Goal: Information Seeking & Learning: Learn about a topic

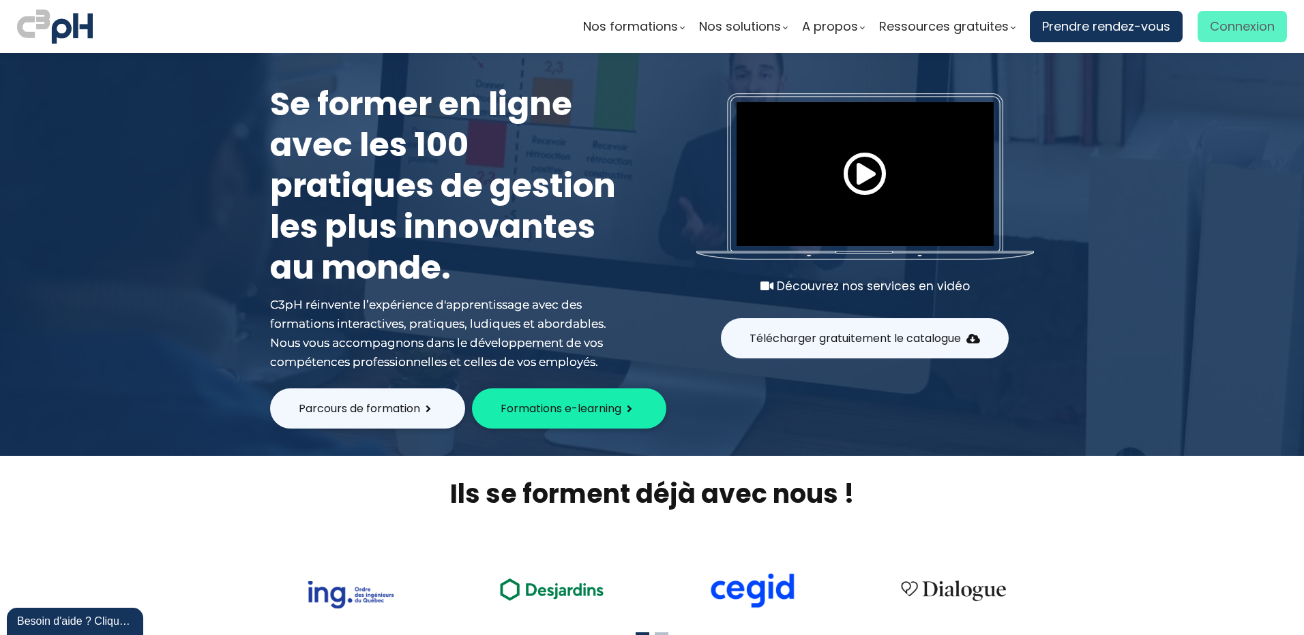
click at [1226, 20] on span "Connexion" at bounding box center [1241, 26] width 65 height 20
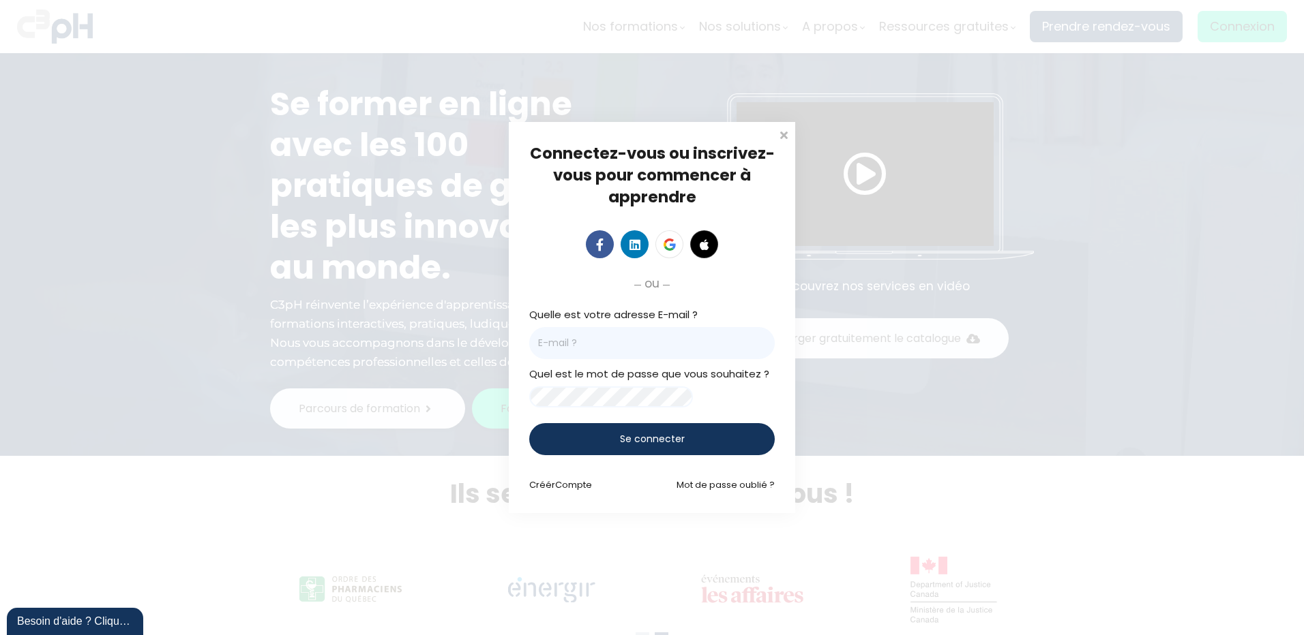
click at [597, 338] on input "email" at bounding box center [651, 343] width 245 height 32
type input "nancy.duchaine@et.eurofinsca.com"
click at [608, 433] on div "Se connecter" at bounding box center [651, 439] width 245 height 32
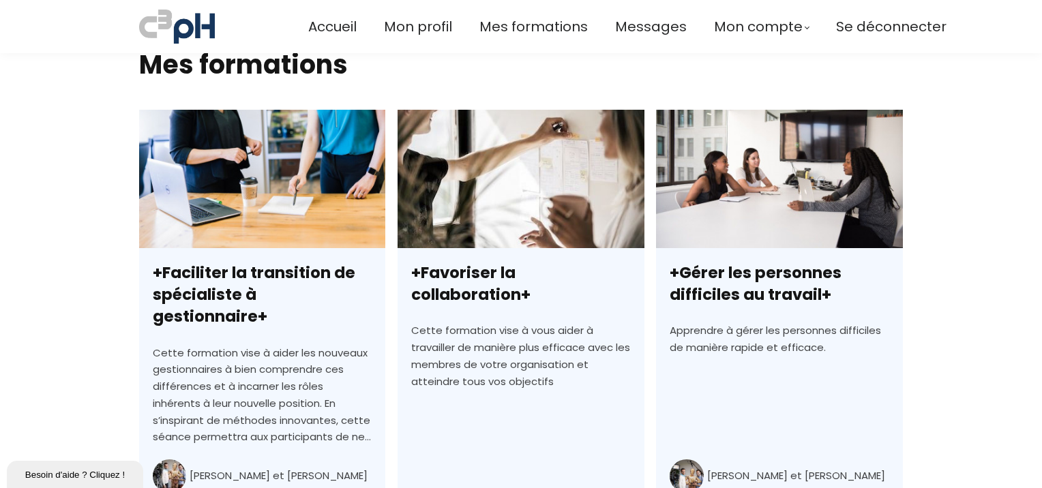
scroll to position [477, 0]
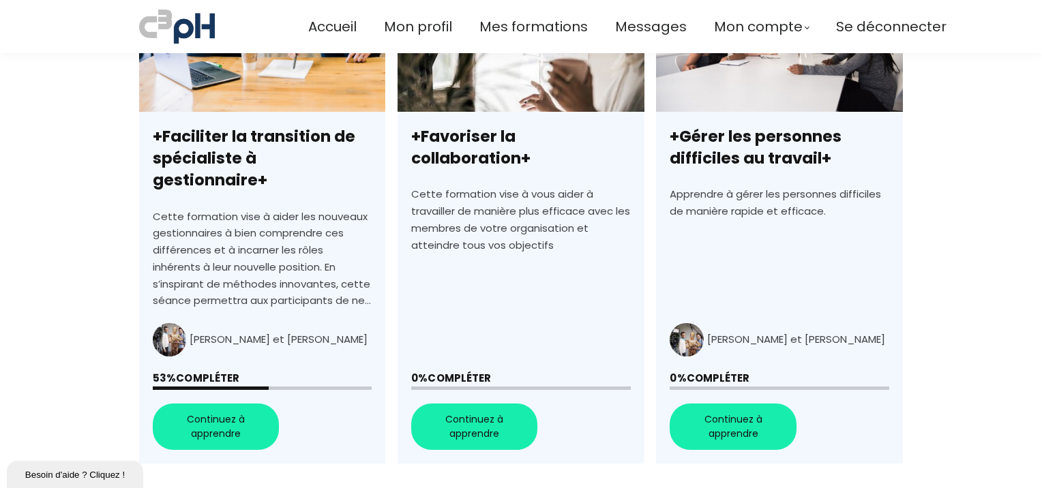
click at [219, 406] on link "+Faciliter la transition de spécialiste à gestionnaire+" at bounding box center [262, 218] width 246 height 490
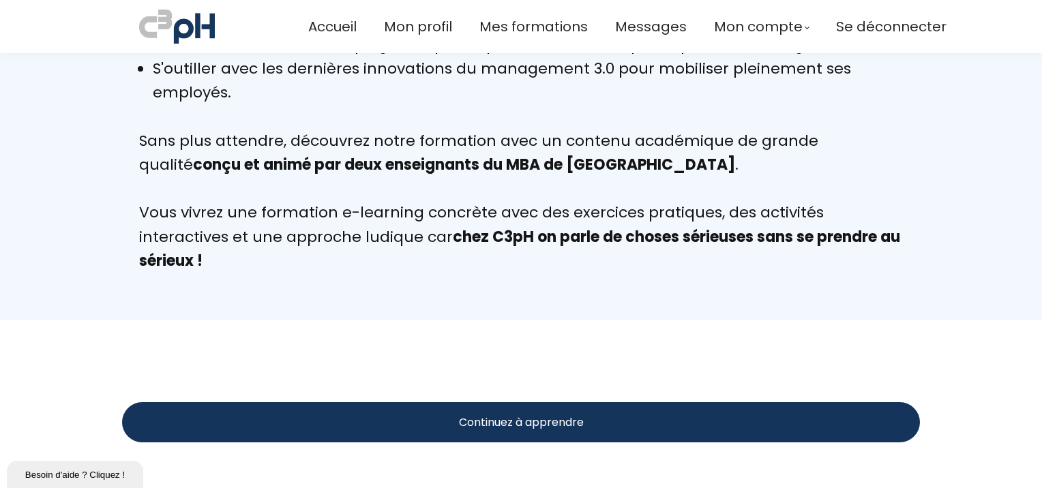
scroll to position [1295, 0]
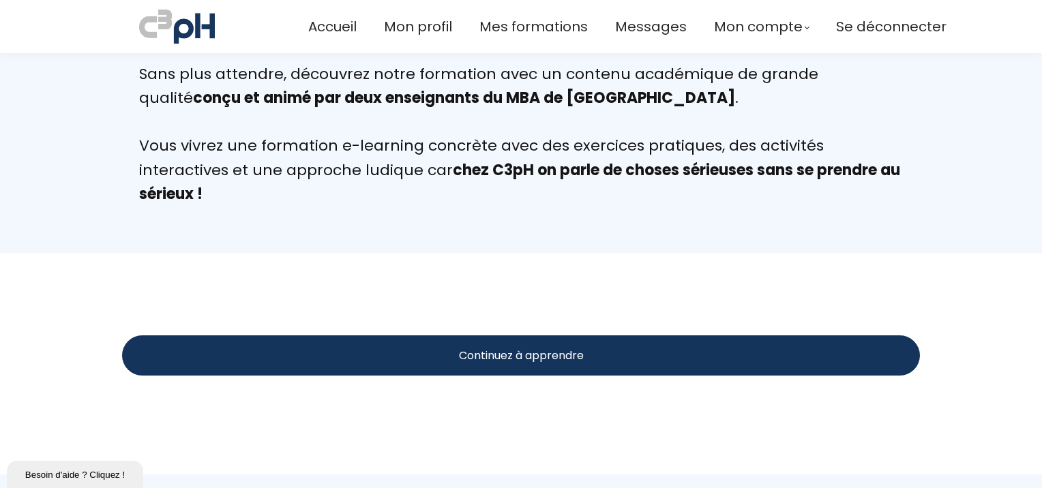
drag, startPoint x: 534, startPoint y: 361, endPoint x: 542, endPoint y: 368, distance: 10.6
click at [534, 360] on span "Continuez à apprendre" at bounding box center [521, 355] width 125 height 17
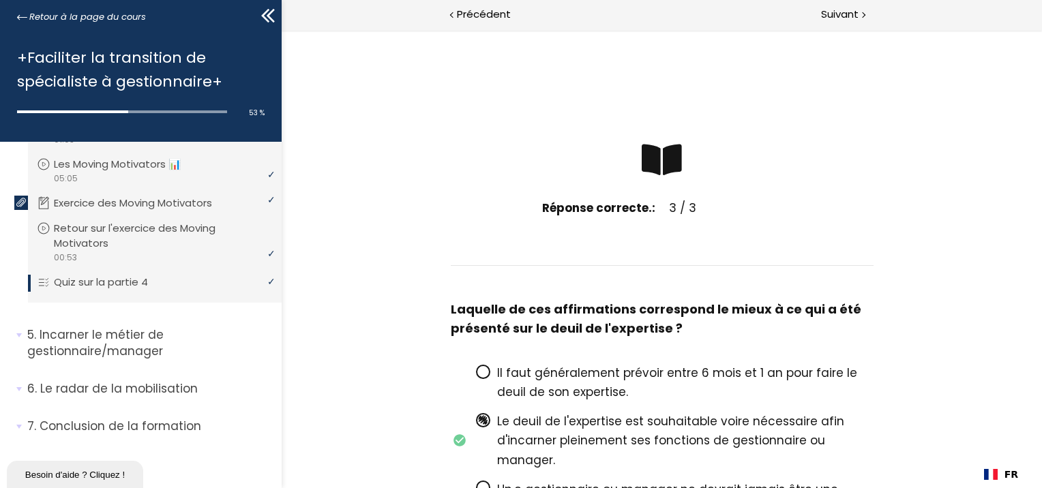
scroll to position [564, 0]
click at [123, 346] on p "Incarner le métier de gestionnaire/manager" at bounding box center [149, 343] width 244 height 33
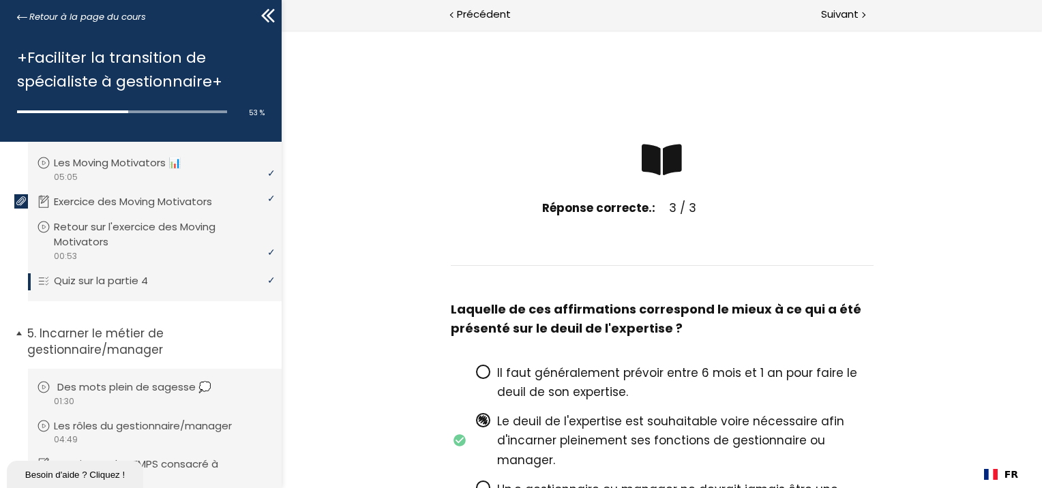
click at [153, 390] on p "Des mots plein de sagesse 💭" at bounding box center [144, 387] width 175 height 15
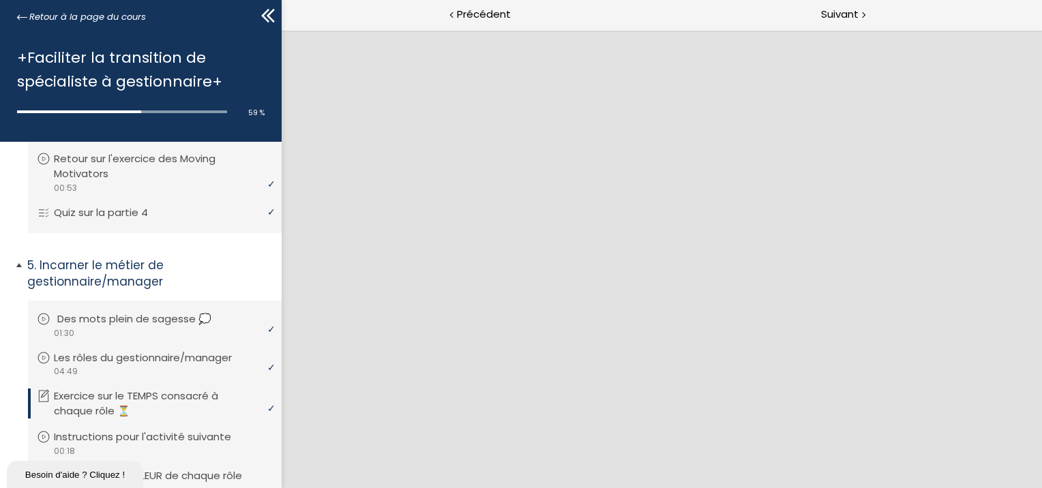
scroll to position [701, 0]
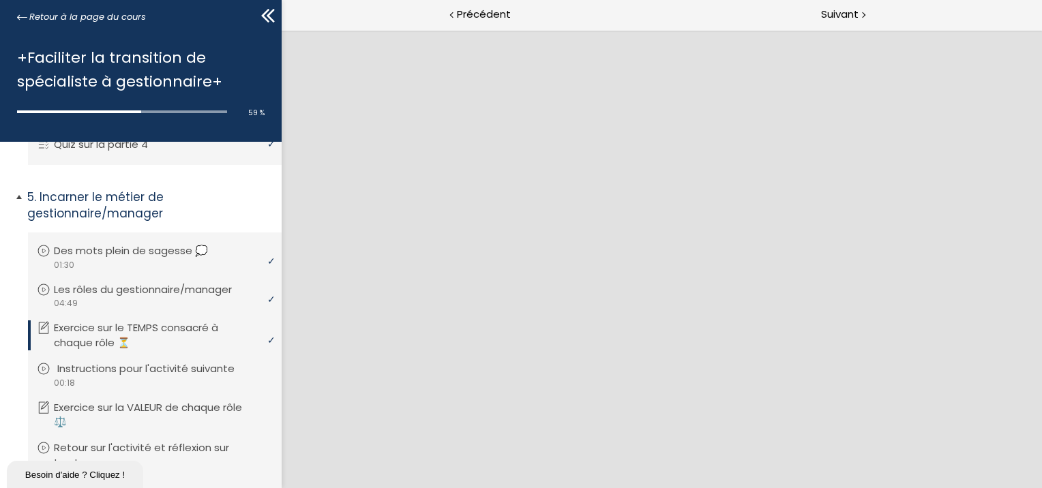
click at [123, 359] on li "Vous devez avoir terminé l'unité (Instructions pour l'activité suivante) pour p…" at bounding box center [155, 375] width 254 height 50
click at [130, 365] on p "Instructions pour l'activité suivante" at bounding box center [153, 368] width 198 height 15
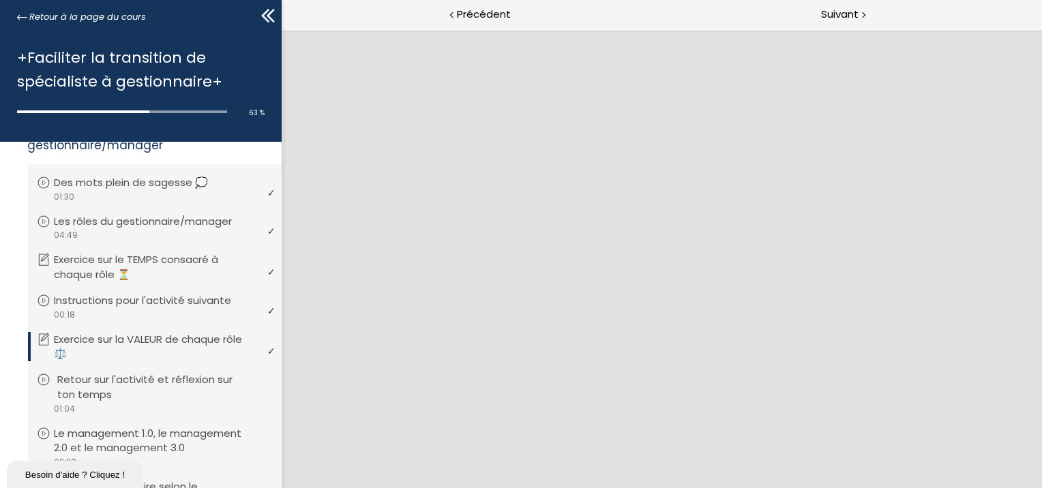
click at [175, 382] on p "Retour sur l'activité et réflexion sur ton temps" at bounding box center [164, 387] width 215 height 30
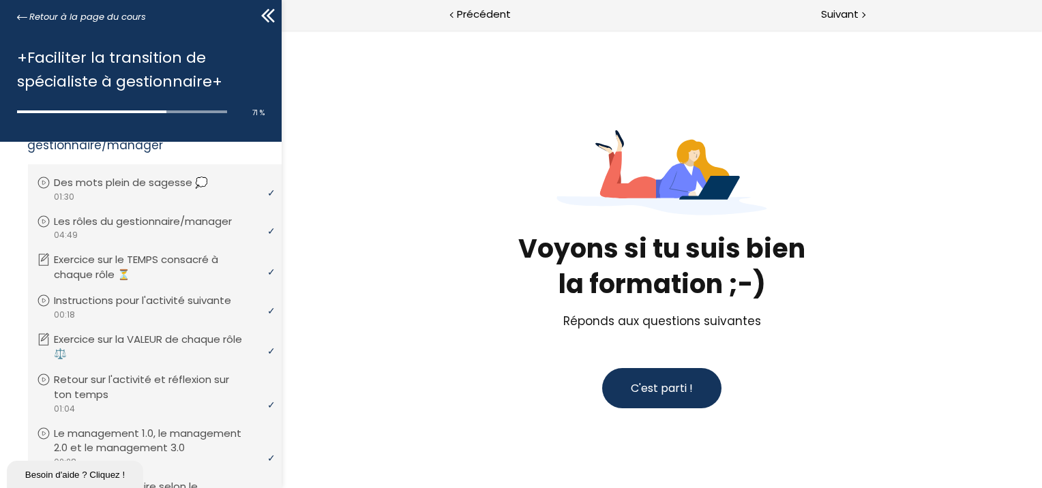
click at [682, 393] on span "C'est parti !" at bounding box center [661, 388] width 62 height 16
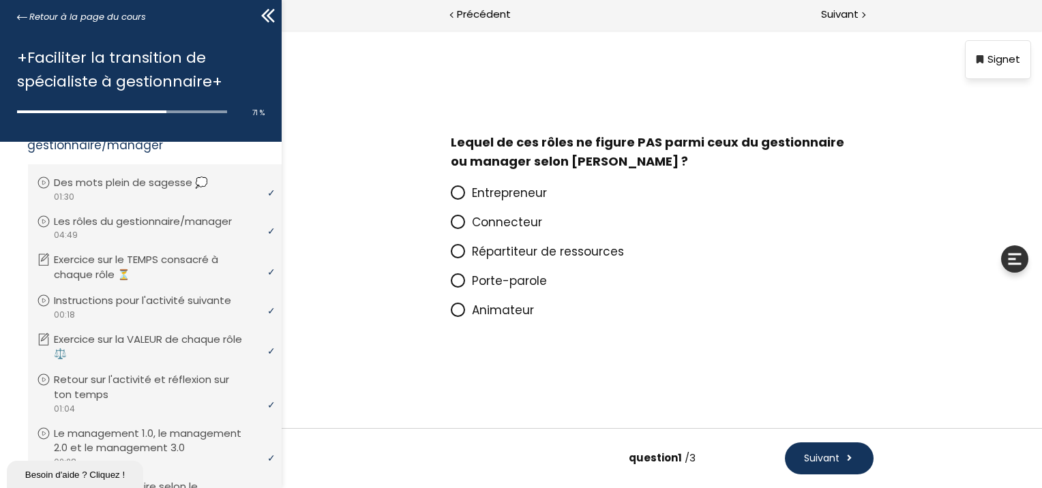
click at [459, 316] on icon at bounding box center [457, 310] width 12 height 12
click at [450, 314] on input "Animateur" at bounding box center [450, 314] width 0 height 0
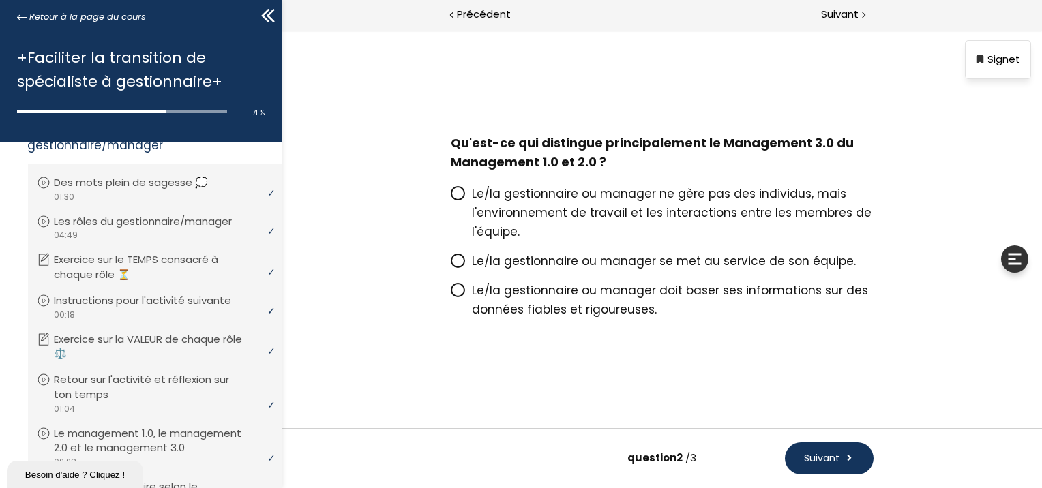
click at [460, 192] on icon at bounding box center [457, 193] width 8 height 8
click at [450, 198] on input "Le/la gestionnaire ou manager ne gère pas des individus, mais l'environnement d…" at bounding box center [450, 198] width 0 height 0
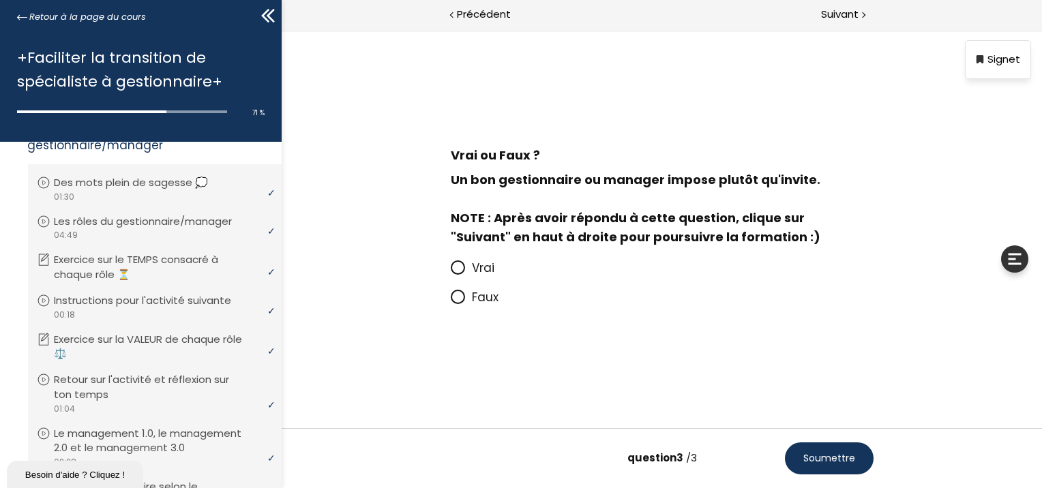
click at [459, 301] on icon at bounding box center [457, 297] width 12 height 12
click at [450, 301] on input "Faux" at bounding box center [450, 301] width 0 height 0
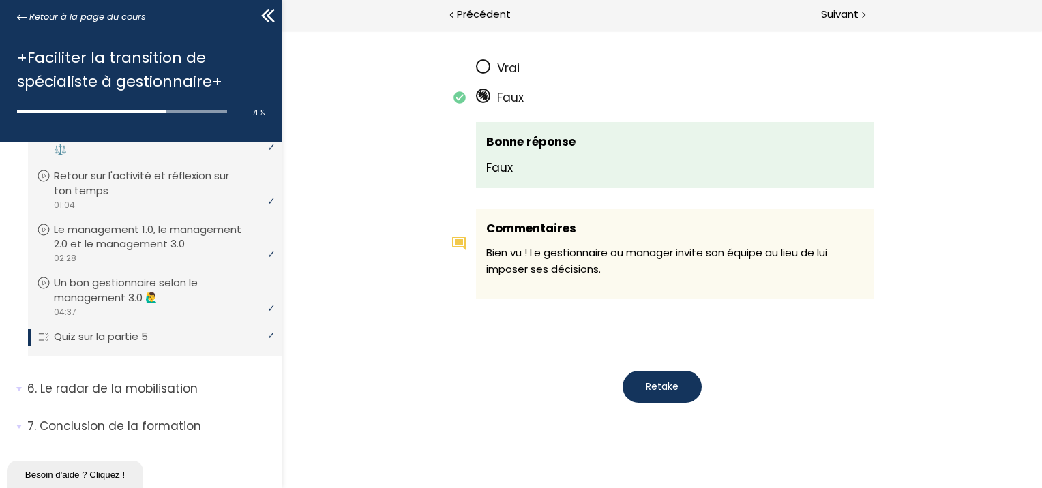
scroll to position [976, 0]
click at [855, 7] on span "Suivant" at bounding box center [839, 14] width 37 height 17
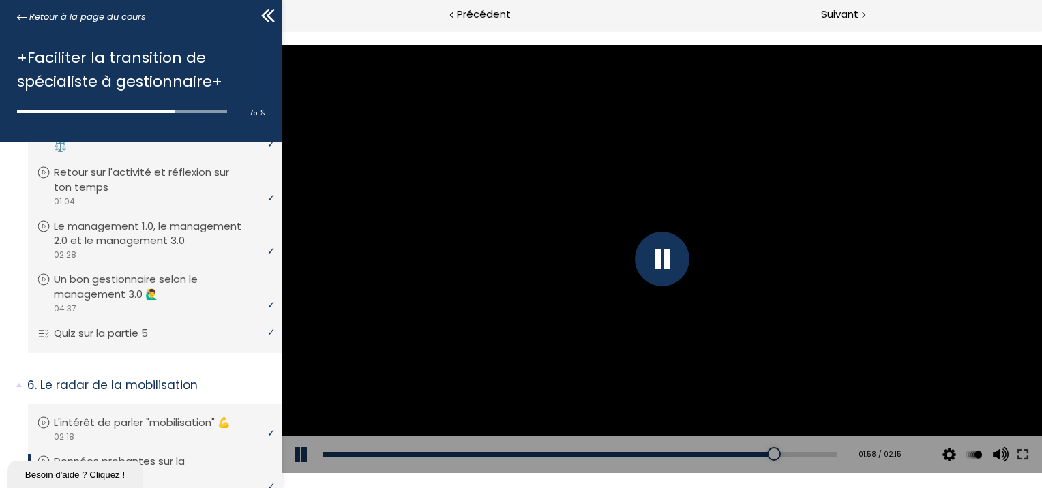
click at [656, 258] on div at bounding box center [661, 259] width 55 height 55
click at [674, 151] on div at bounding box center [661, 258] width 760 height 427
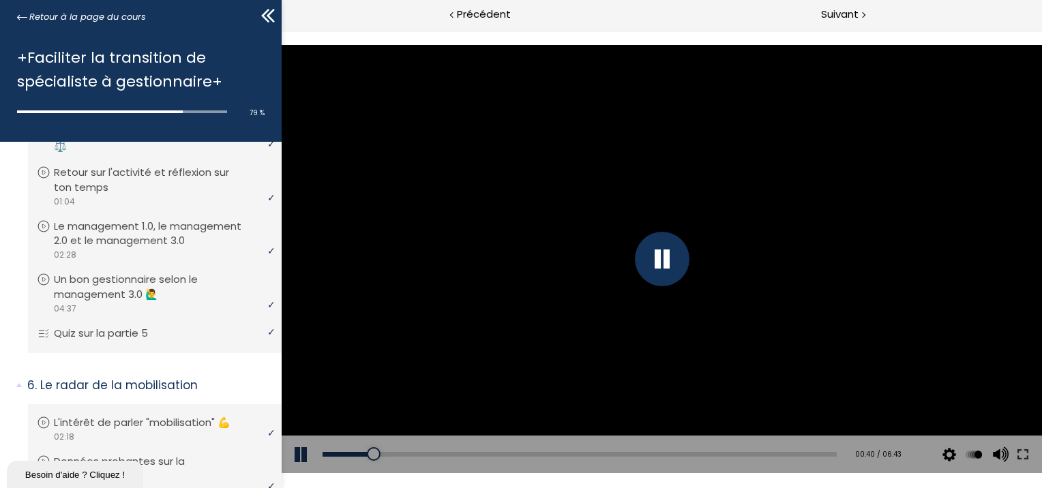
click at [813, 286] on div at bounding box center [661, 258] width 760 height 427
click at [462, 370] on div at bounding box center [661, 258] width 760 height 427
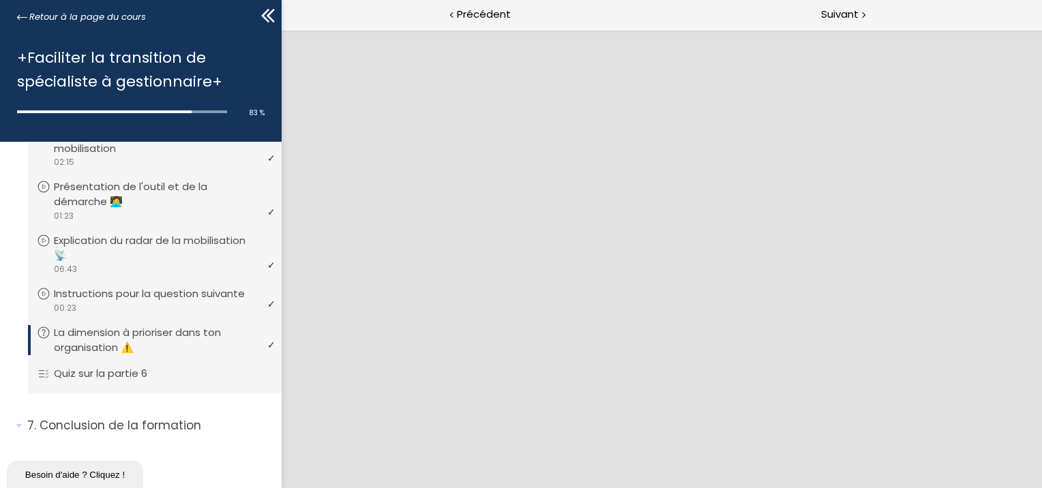
scroll to position [1323, 0]
click at [106, 376] on p "Quiz sur la partie 6" at bounding box center [114, 373] width 114 height 15
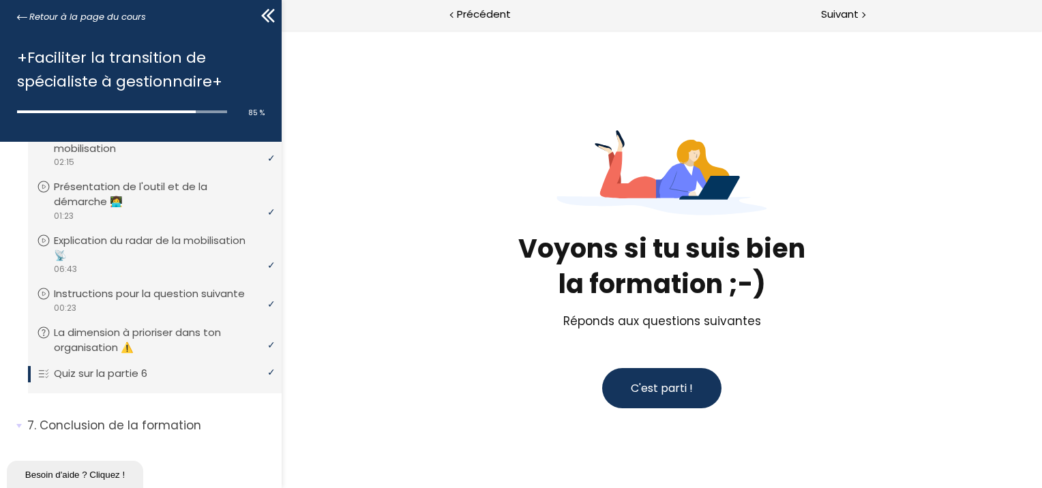
click at [672, 386] on span "C'est parti !" at bounding box center [661, 388] width 62 height 16
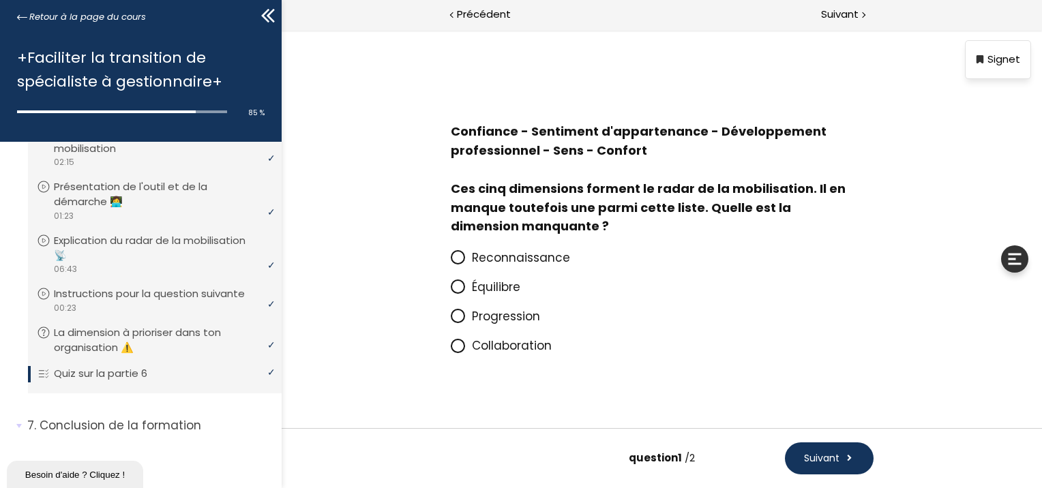
scroll to position [23, 0]
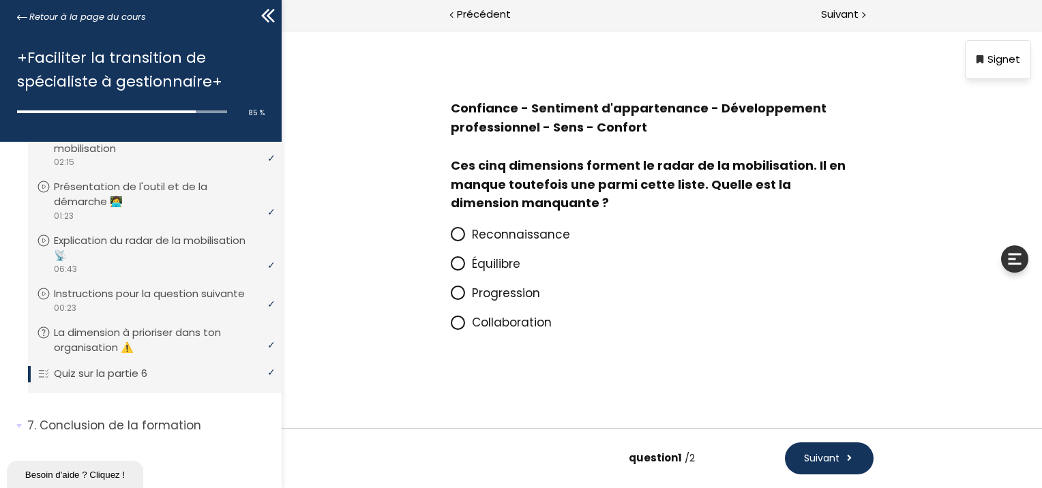
click at [451, 235] on icon at bounding box center [457, 234] width 12 height 12
click at [450, 239] on input "Reconnaissance" at bounding box center [450, 239] width 0 height 0
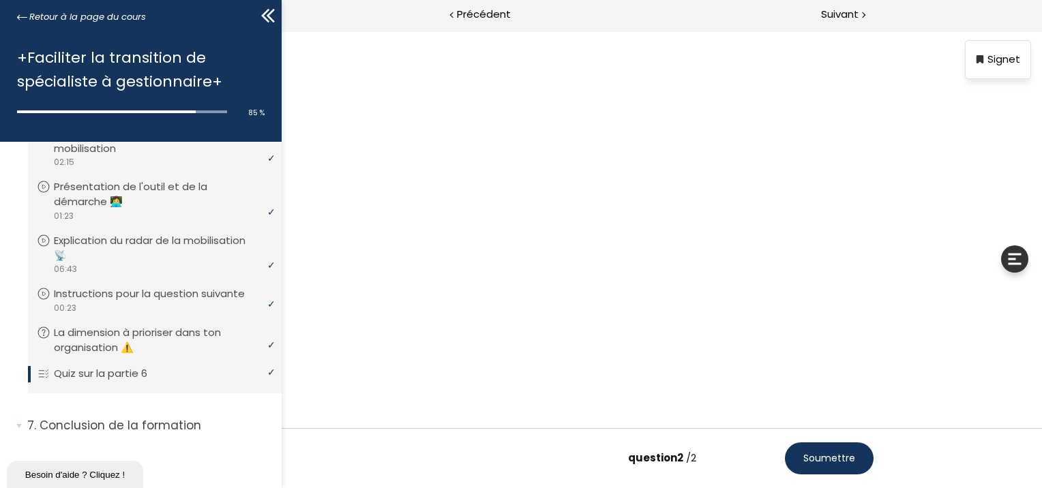
scroll to position [0, 0]
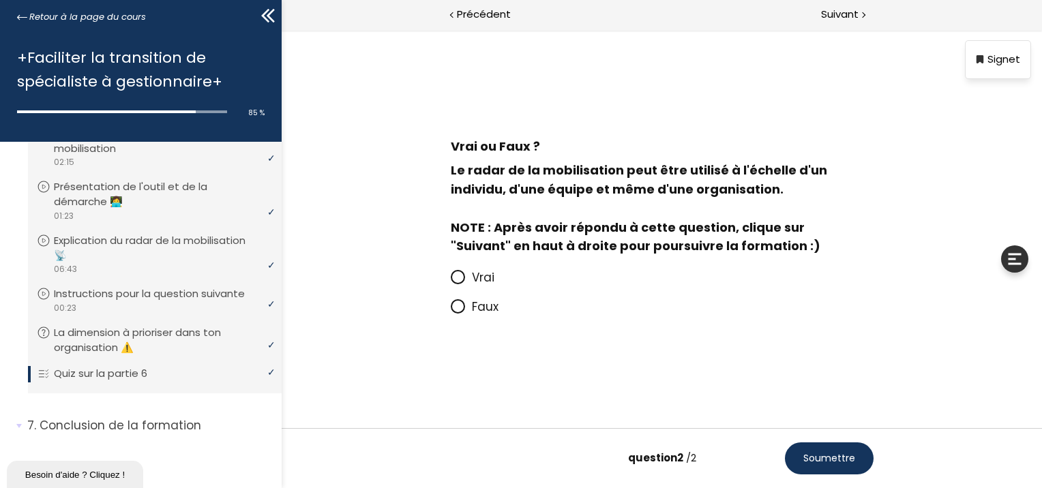
click at [457, 278] on icon at bounding box center [457, 277] width 12 height 12
click at [450, 282] on input "Vrai" at bounding box center [450, 282] width 0 height 0
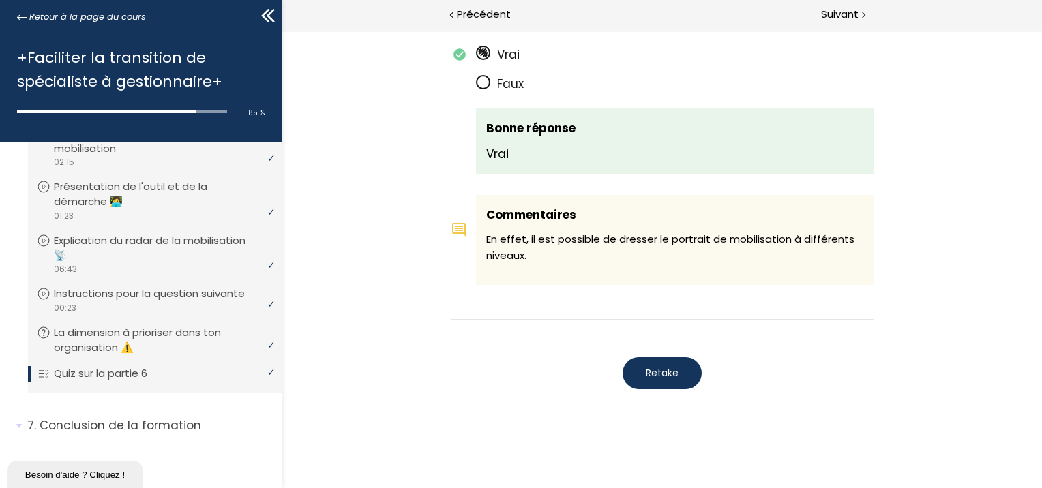
scroll to position [900, 0]
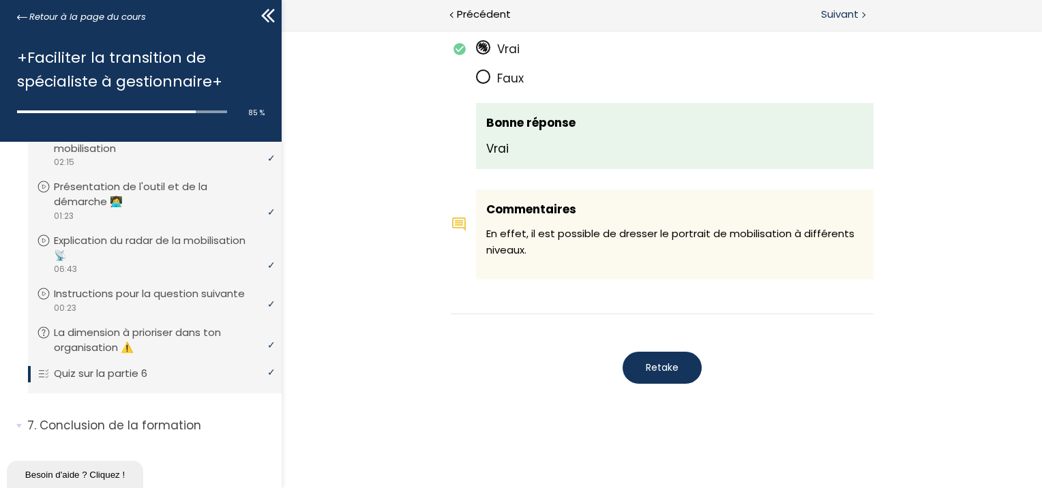
click at [832, 9] on span "Suivant" at bounding box center [839, 14] width 37 height 17
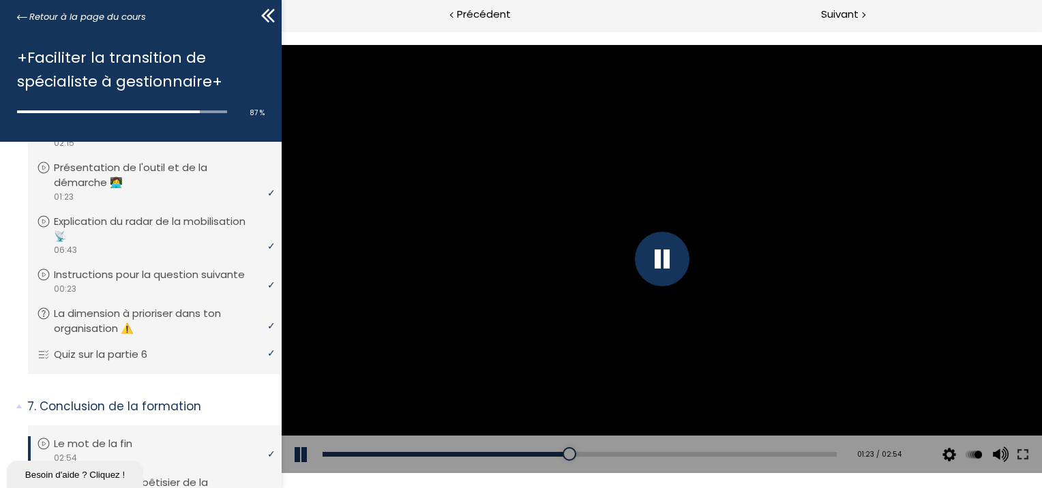
click at [659, 262] on div at bounding box center [661, 259] width 55 height 55
click at [579, 265] on div at bounding box center [661, 258] width 760 height 427
click at [838, 22] on span "Suivant" at bounding box center [839, 14] width 37 height 17
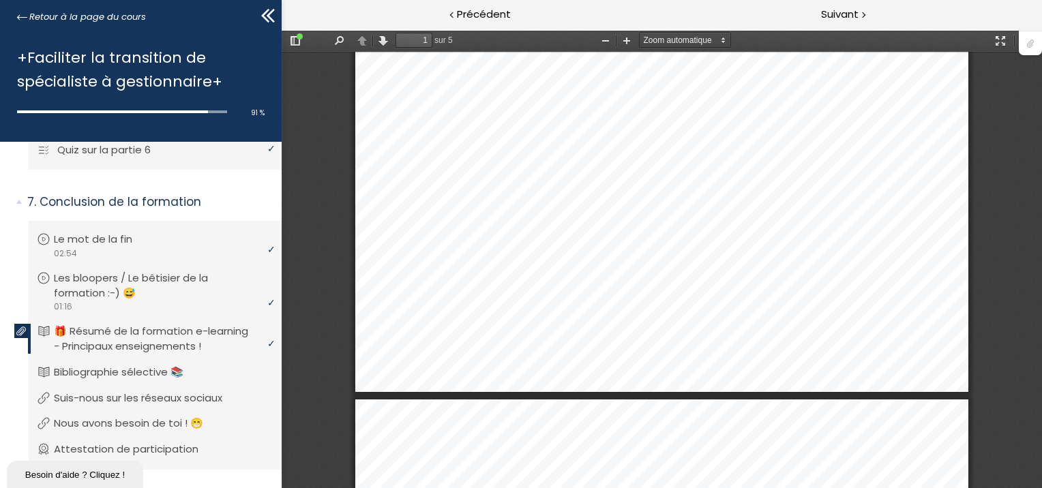
scroll to position [1601, 0]
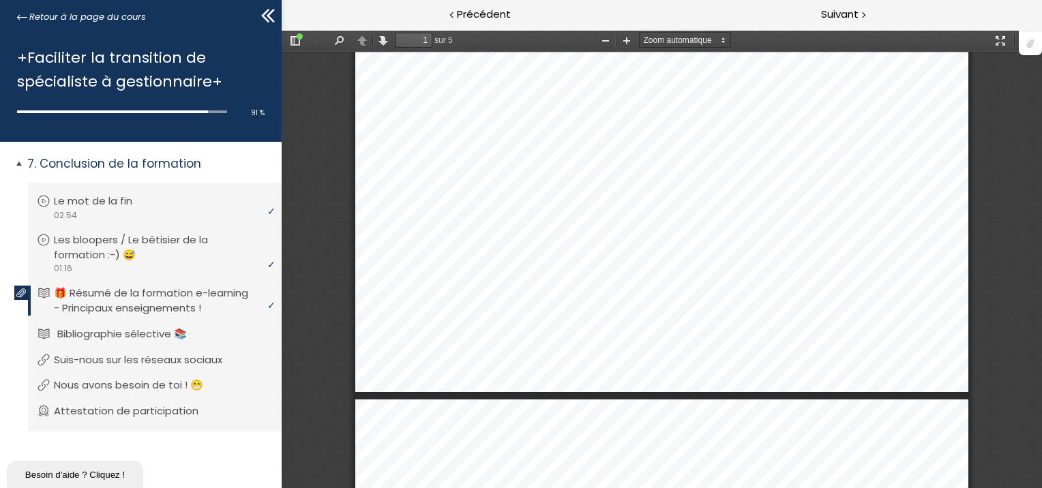
click at [133, 330] on p "Bibliographie sélective 📚" at bounding box center [132, 334] width 150 height 15
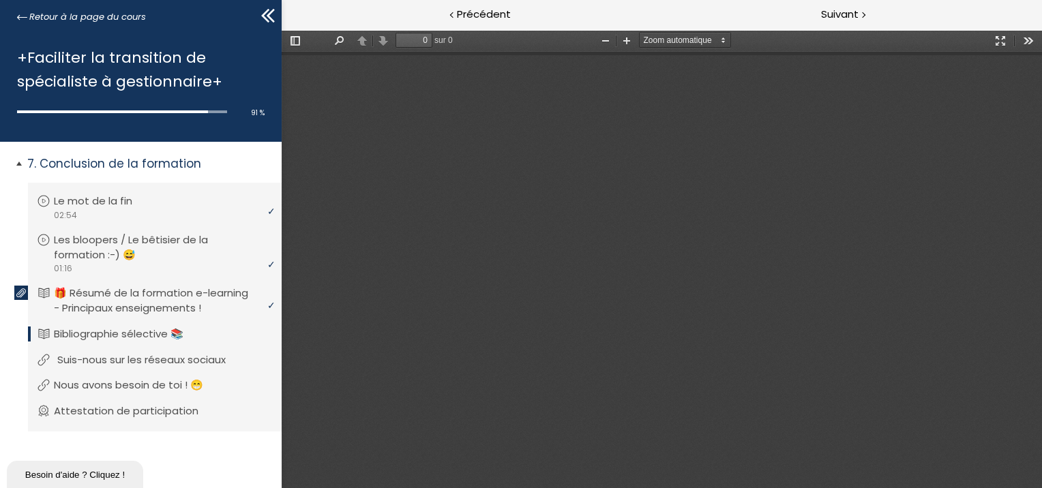
type input "1"
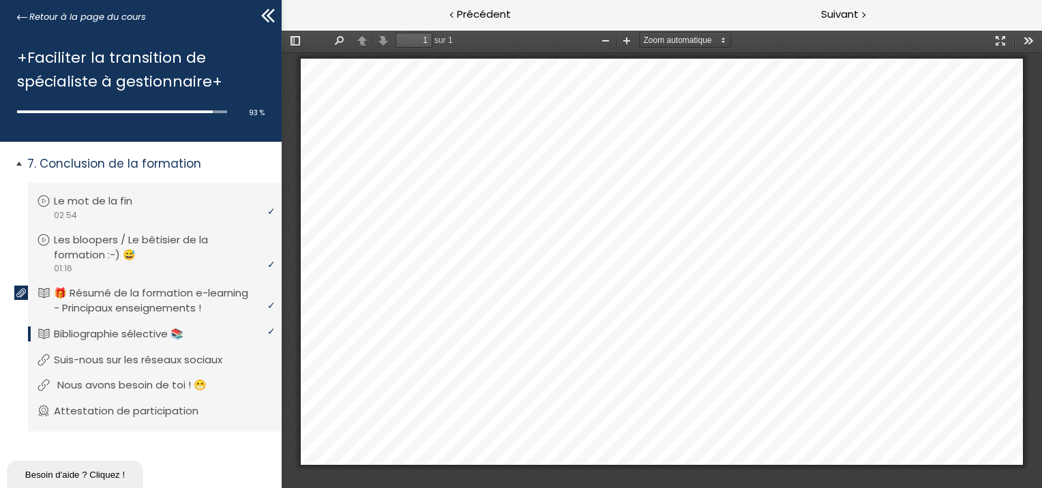
click at [176, 381] on p "Nous avons besoin de toi ! 😁" at bounding box center [142, 385] width 170 height 15
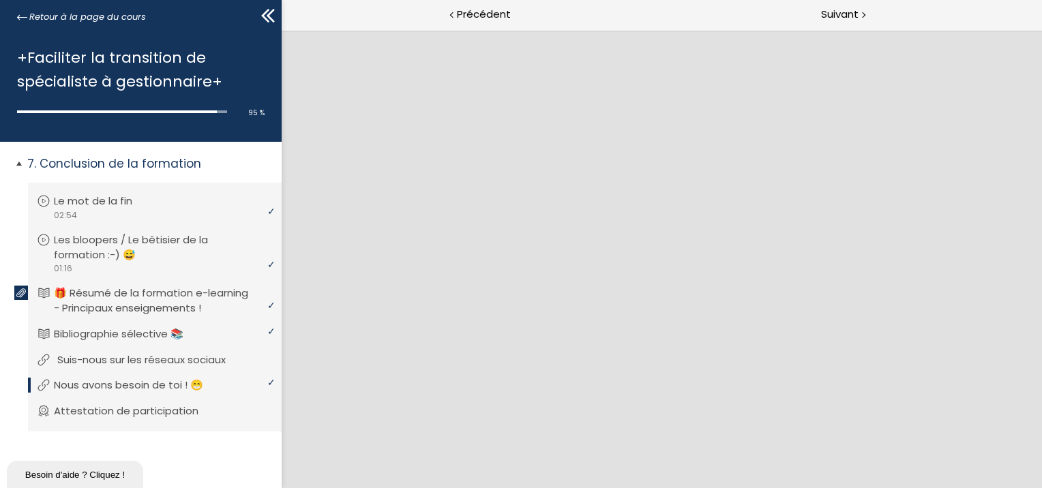
click at [185, 359] on p "Suis-nous sur les réseaux sociaux" at bounding box center [151, 359] width 189 height 15
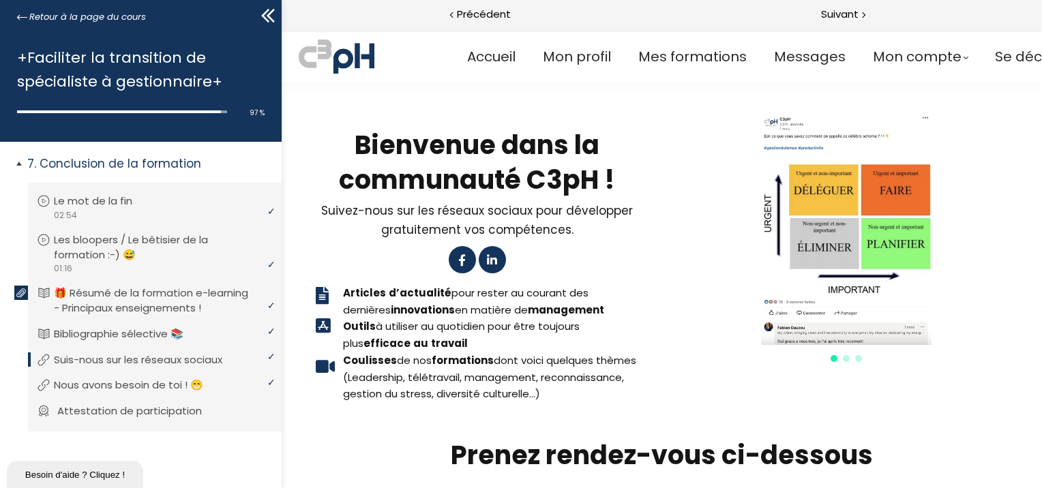
click at [147, 408] on p "Attestation de participation" at bounding box center [139, 411] width 165 height 15
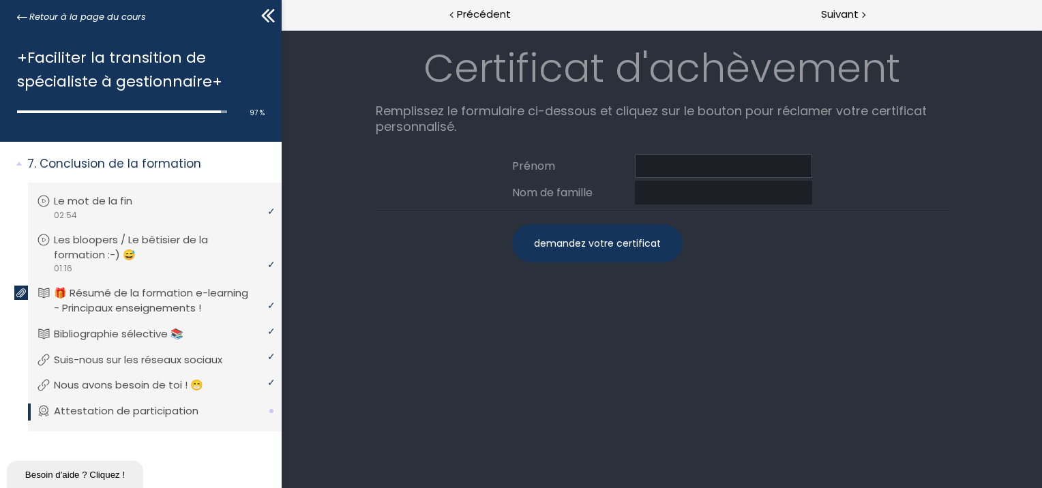
click at [662, 166] on input at bounding box center [722, 166] width 177 height 24
type input "Nancy"
type input "Duchaine"
click at [603, 237] on div "demandez votre certificat" at bounding box center [596, 243] width 170 height 38
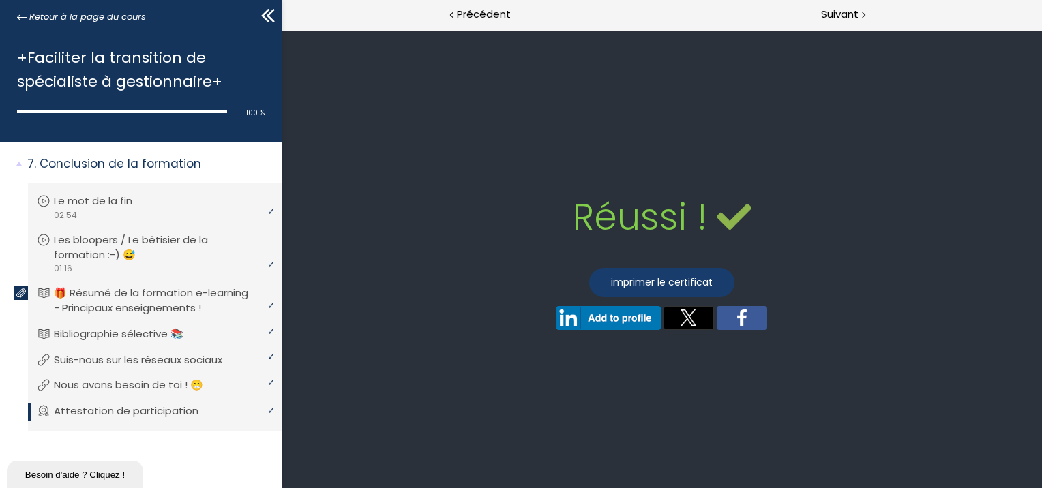
click at [665, 280] on link "imprimer le certificat" at bounding box center [660, 282] width 145 height 29
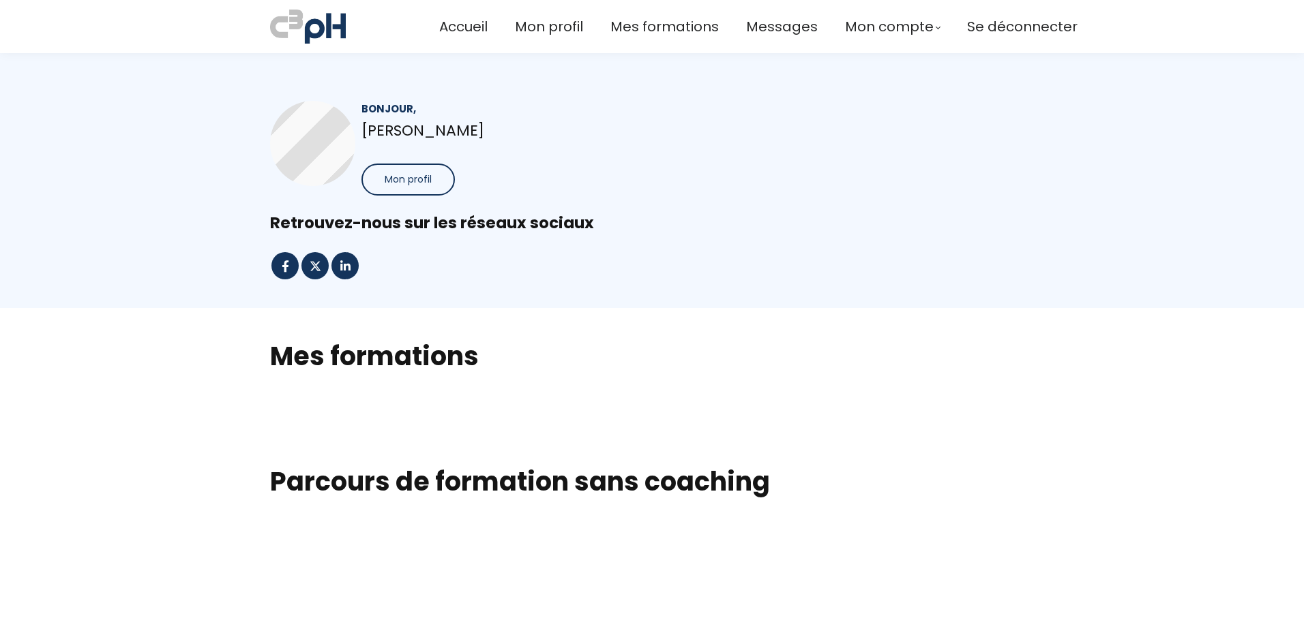
click at [413, 183] on span "Mon profil" at bounding box center [408, 179] width 47 height 14
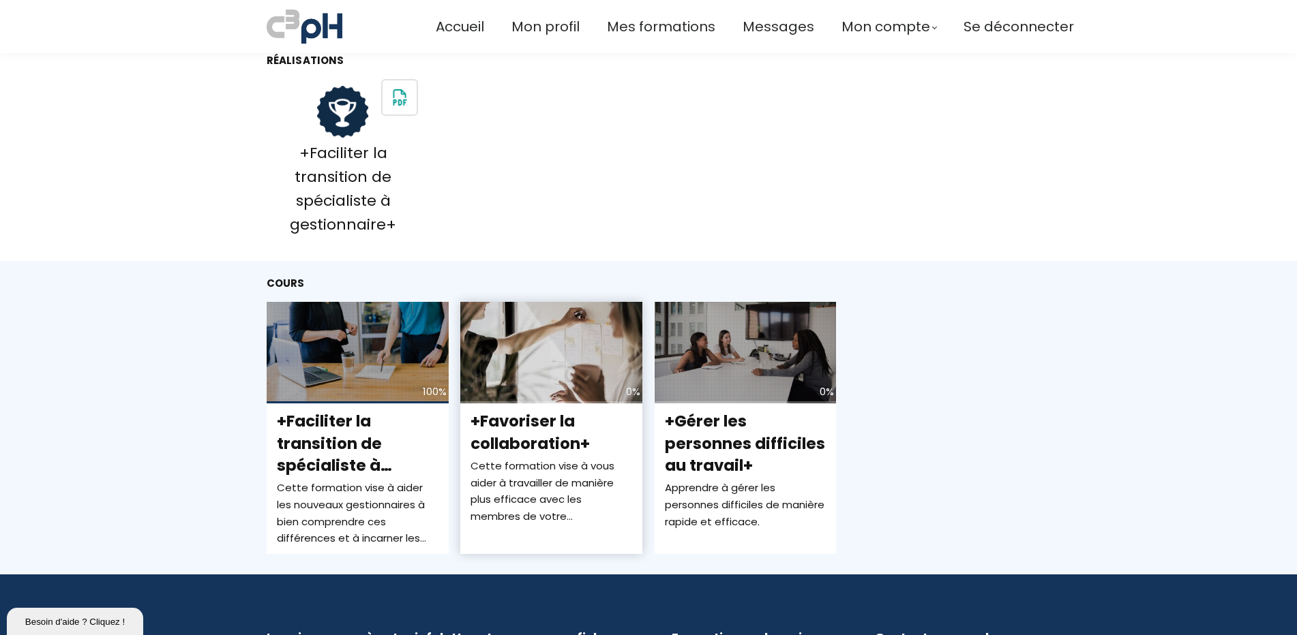
click at [522, 424] on span "+Favoriser la collaboration+" at bounding box center [529, 432] width 119 height 44
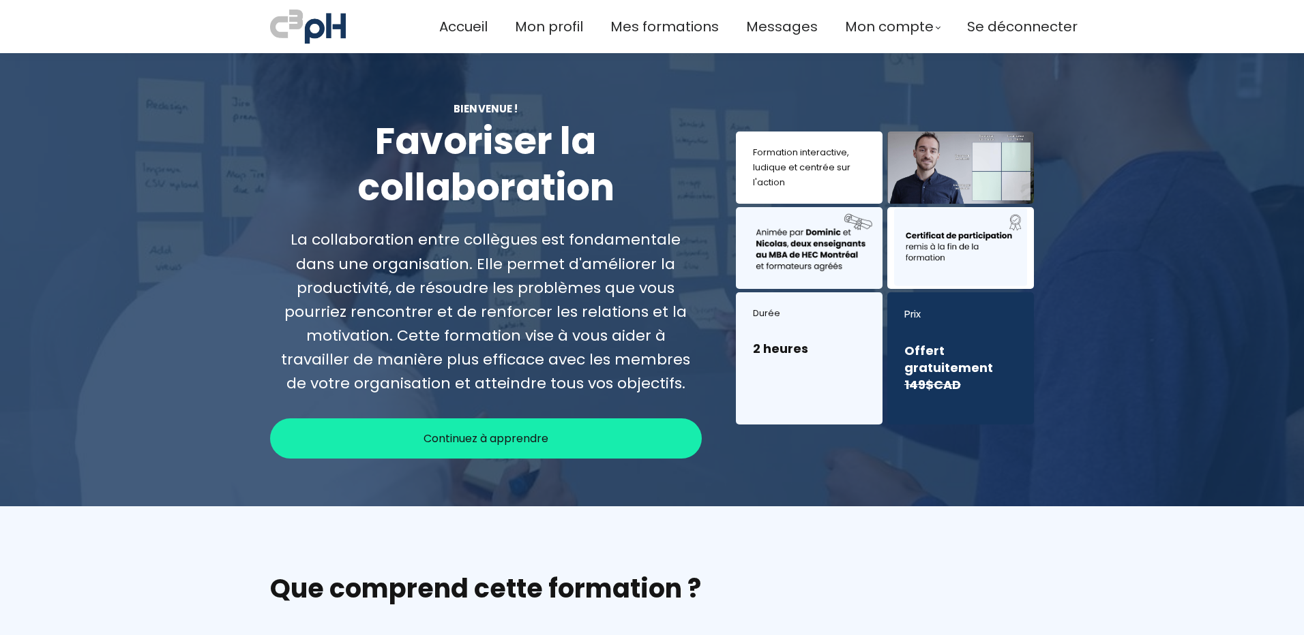
click at [436, 442] on span "Continuez à apprendre" at bounding box center [485, 438] width 125 height 17
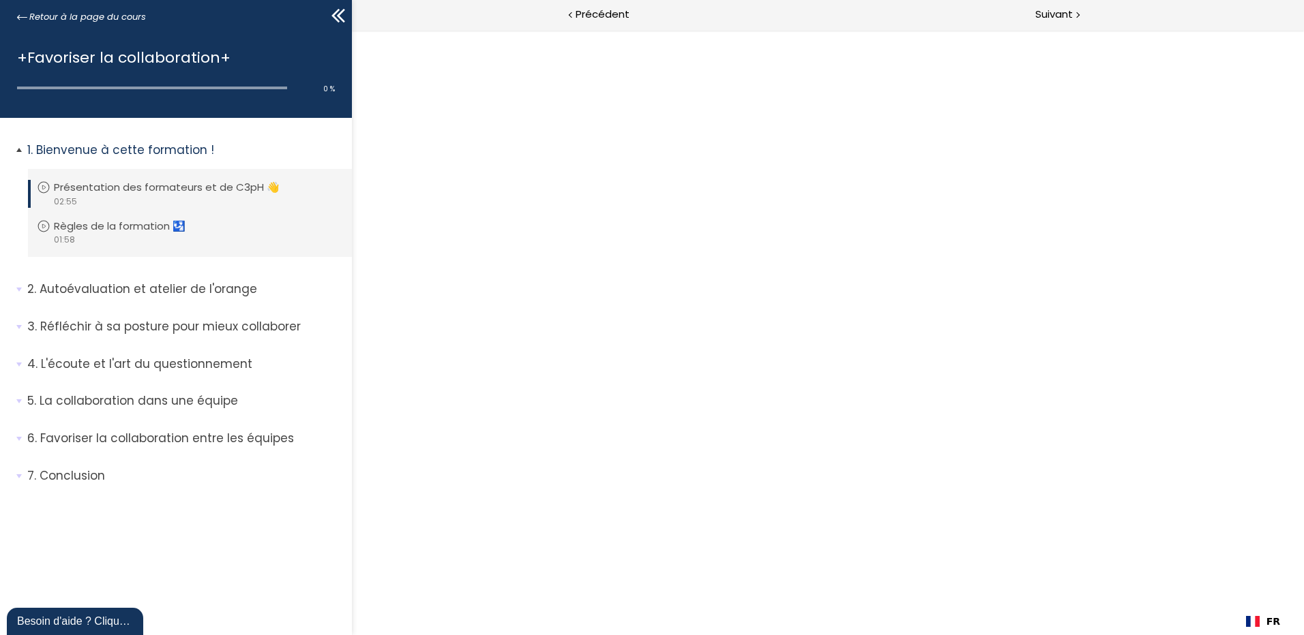
click at [44, 187] on icon at bounding box center [44, 188] width 14 height 14
click at [237, 185] on p "Présentation des formateurs et de C3pH 👋" at bounding box center [177, 187] width 246 height 15
click at [584, 460] on div at bounding box center [828, 332] width 952 height 605
click at [44, 184] on icon at bounding box center [44, 188] width 14 height 14
click at [152, 150] on p "Bienvenue à cette formation !" at bounding box center [184, 150] width 314 height 17
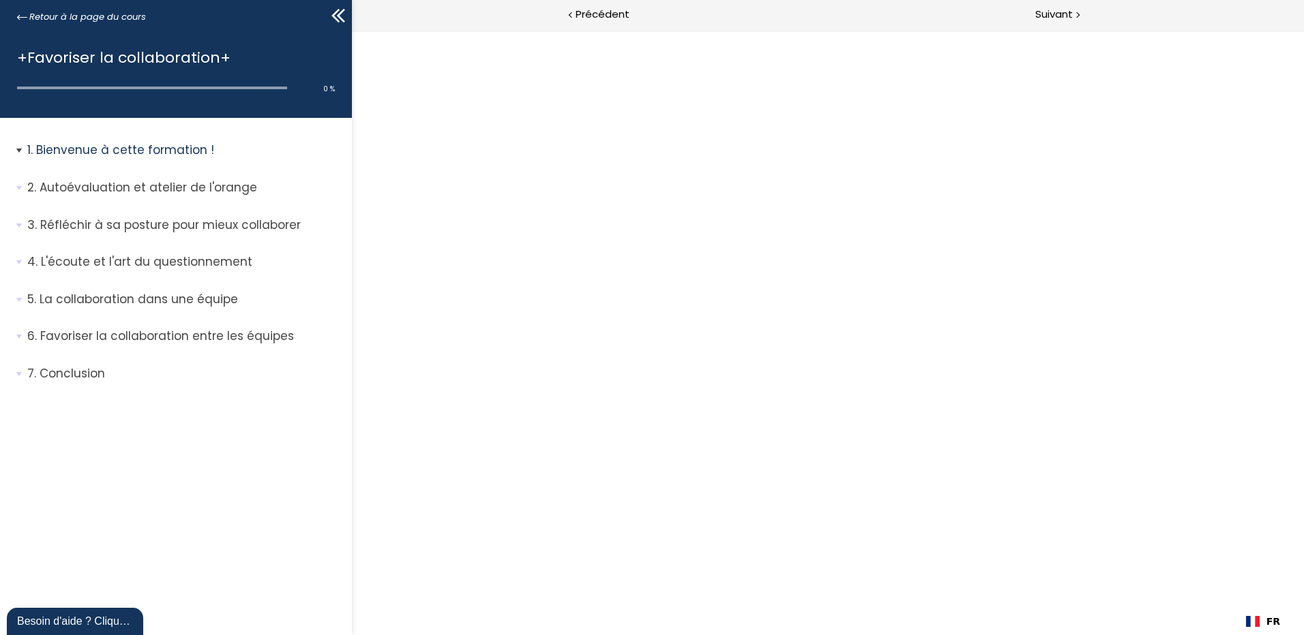
click at [152, 150] on p "Bienvenue à cette formation !" at bounding box center [184, 150] width 314 height 17
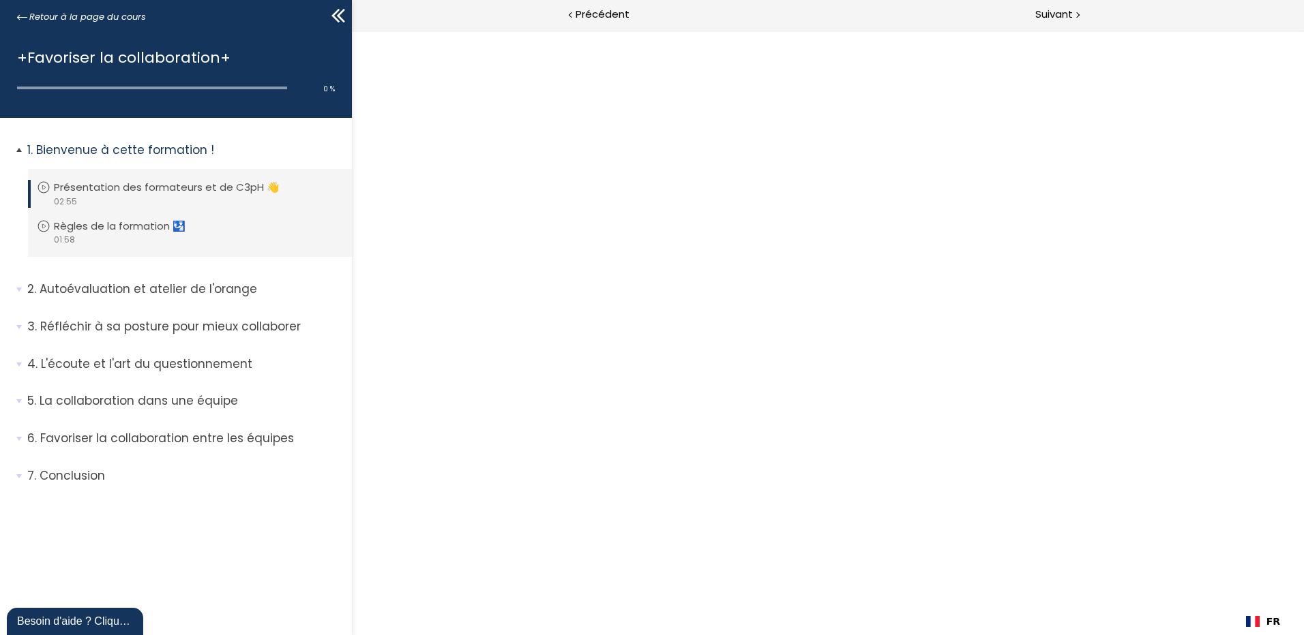
click at [120, 183] on p "Présentation des formateurs et de C3pH 👋" at bounding box center [177, 187] width 246 height 15
click at [140, 231] on li "Vous devez avoir terminé l'unité (Règles de la formation 🛂) pour pouvoir contin…" at bounding box center [190, 233] width 324 height 50
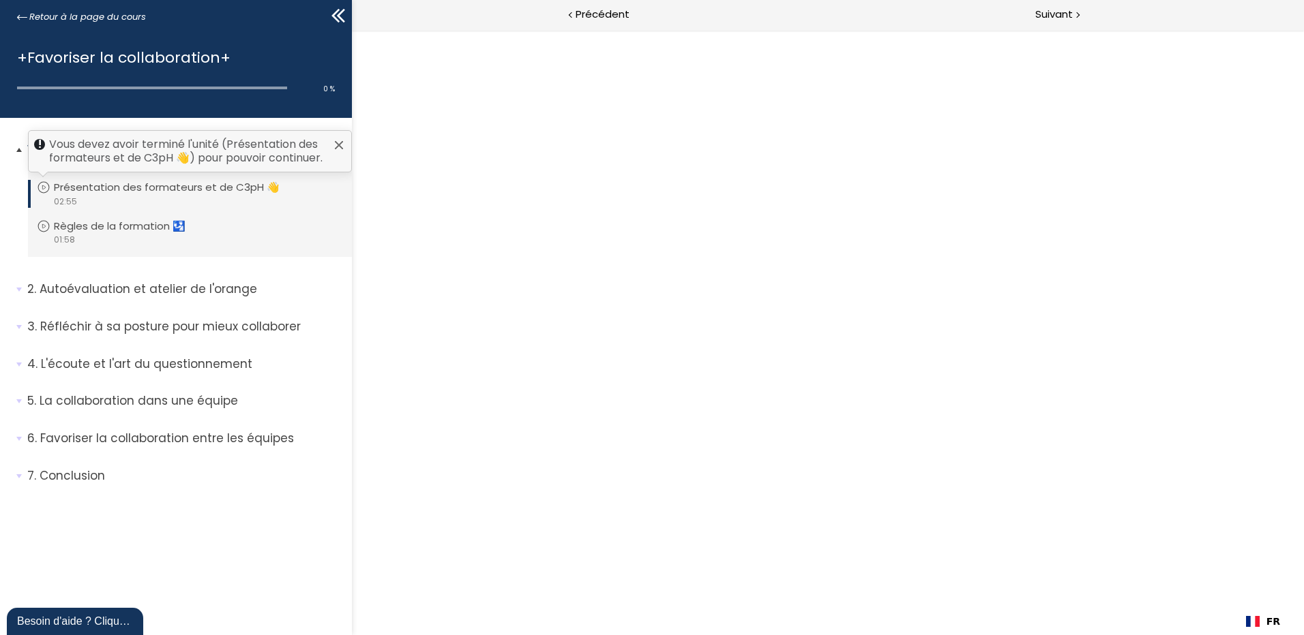
click at [335, 145] on div at bounding box center [338, 145] width 11 height 11
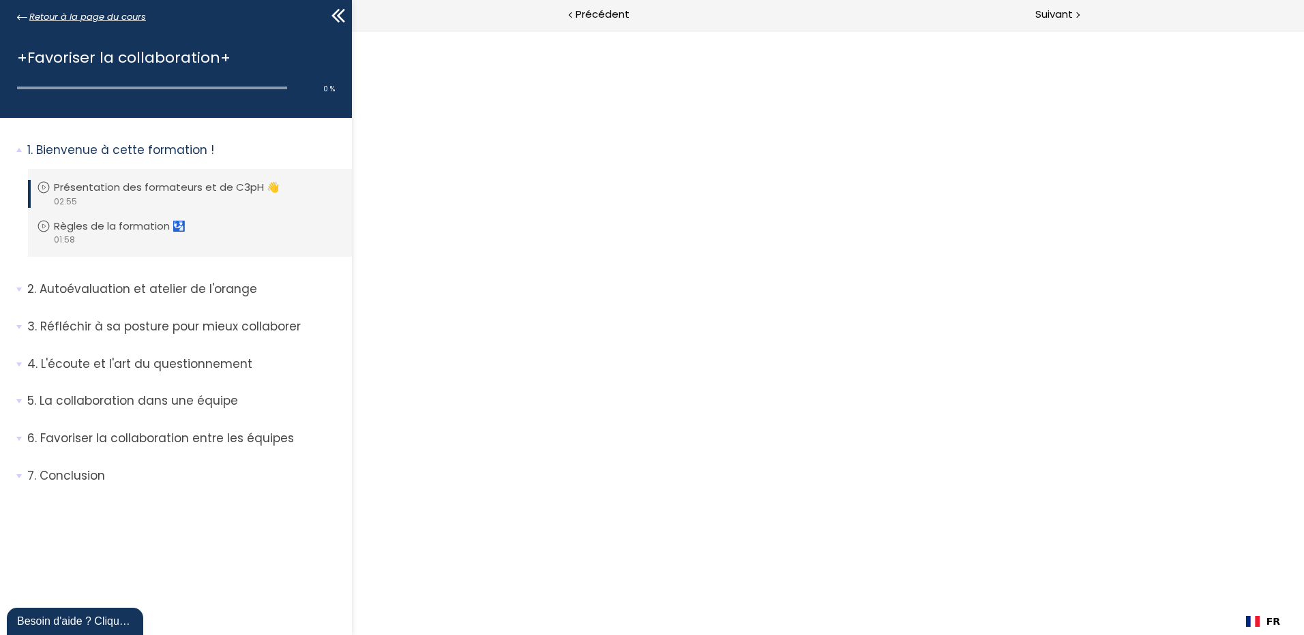
click at [42, 18] on span "Retour à la page du cours" at bounding box center [87, 17] width 117 height 15
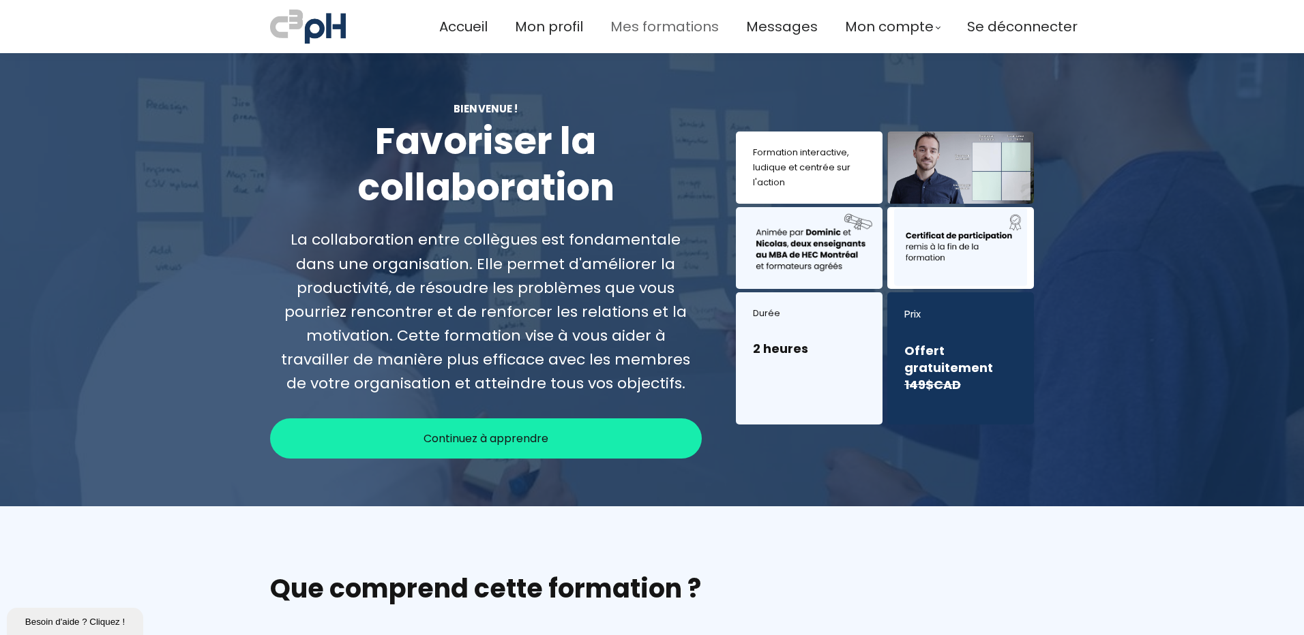
click at [683, 24] on span "Mes formations" at bounding box center [664, 27] width 108 height 22
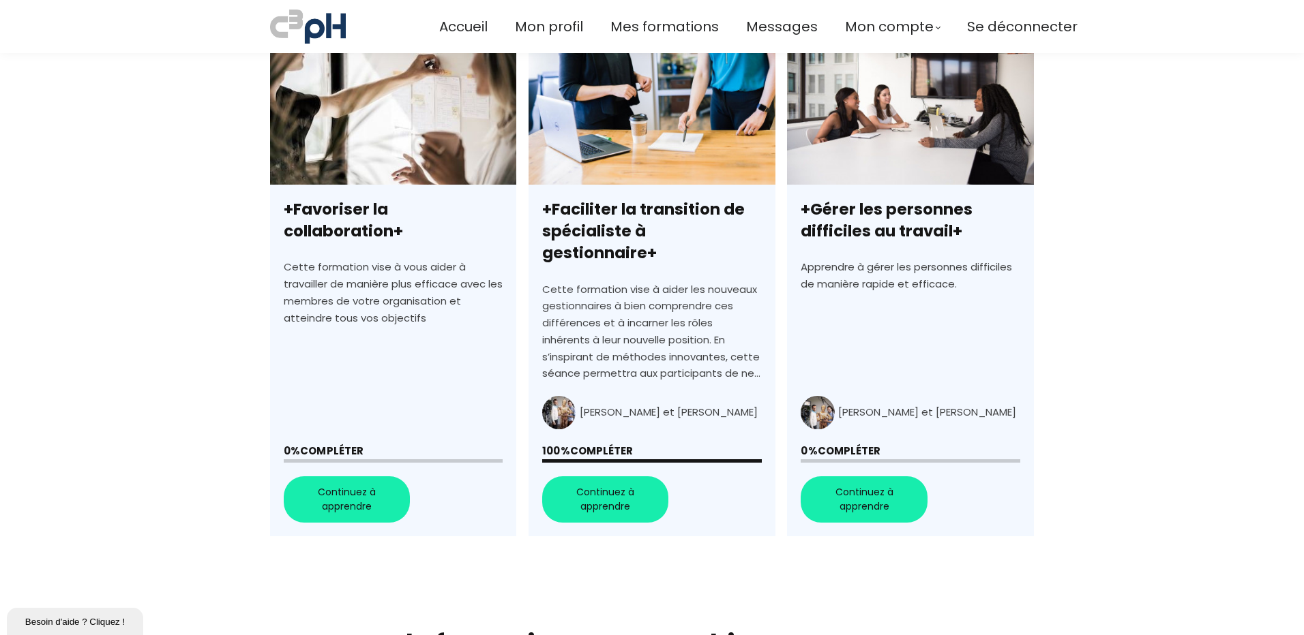
scroll to position [409, 0]
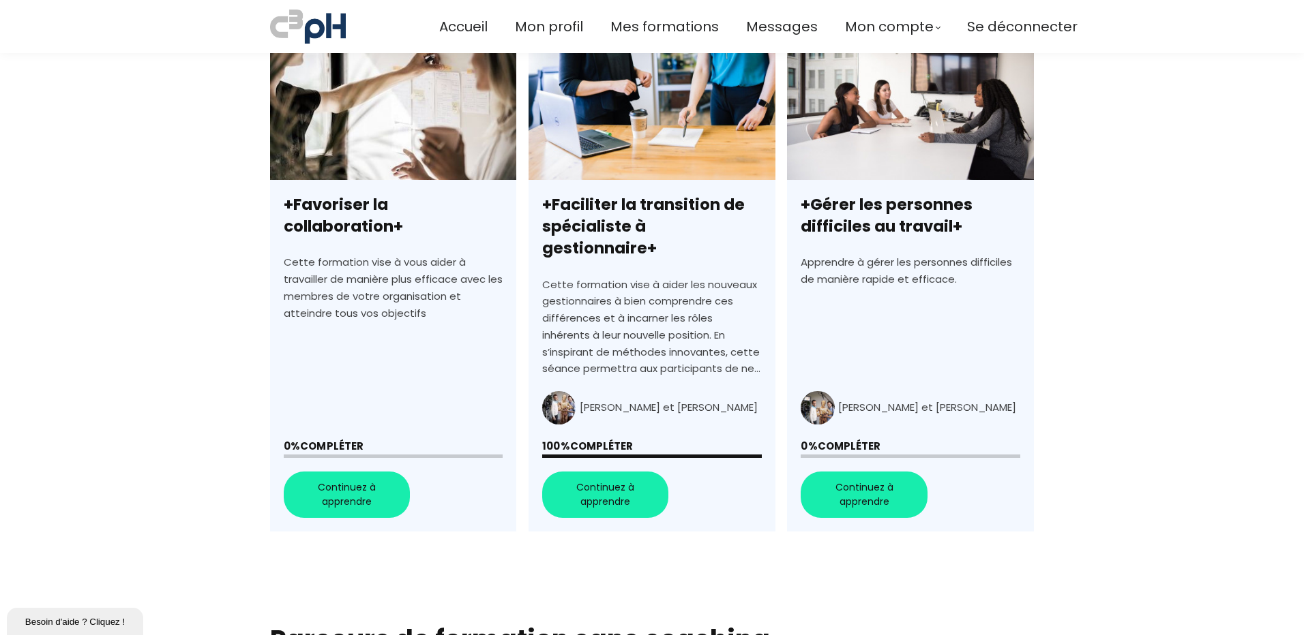
click at [845, 464] on link "+Gérer les personnes difficiles au travail+" at bounding box center [910, 287] width 246 height 490
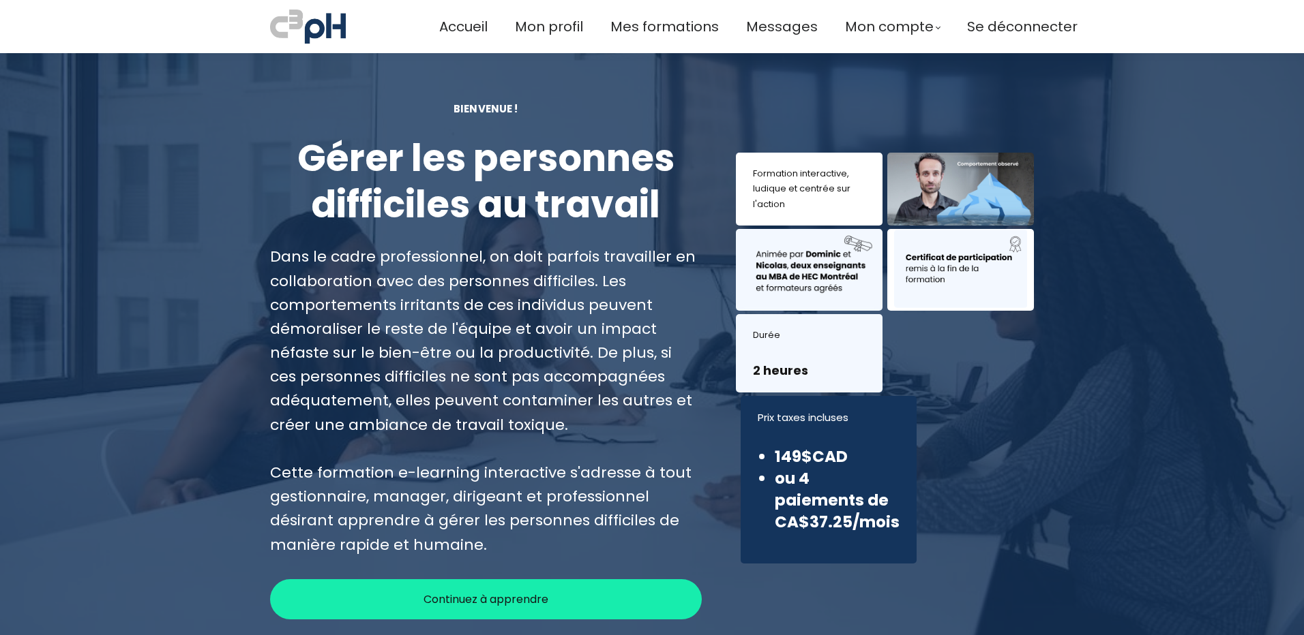
click at [498, 603] on span "Continuez à apprendre" at bounding box center [485, 599] width 125 height 17
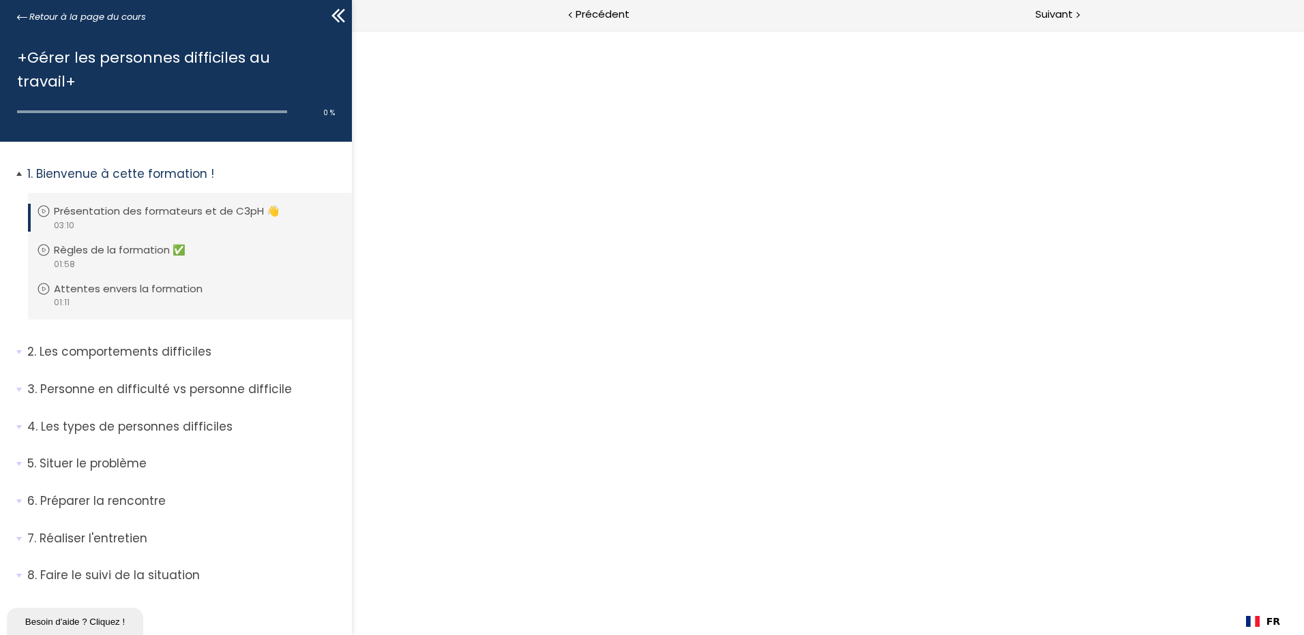
click at [46, 205] on icon at bounding box center [44, 212] width 14 height 14
click at [269, 204] on p "Présentation des formateurs et de C3pH 👋" at bounding box center [177, 211] width 246 height 15
click at [14, 87] on div "+Gérer les personnes difficiles au travail+ 0 % complete" at bounding box center [176, 86] width 352 height 111
click at [18, 93] on div "0 % complete" at bounding box center [176, 106] width 318 height 27
click at [67, 204] on p "Présentation des formateurs et de C3pH 👋" at bounding box center [177, 211] width 246 height 15
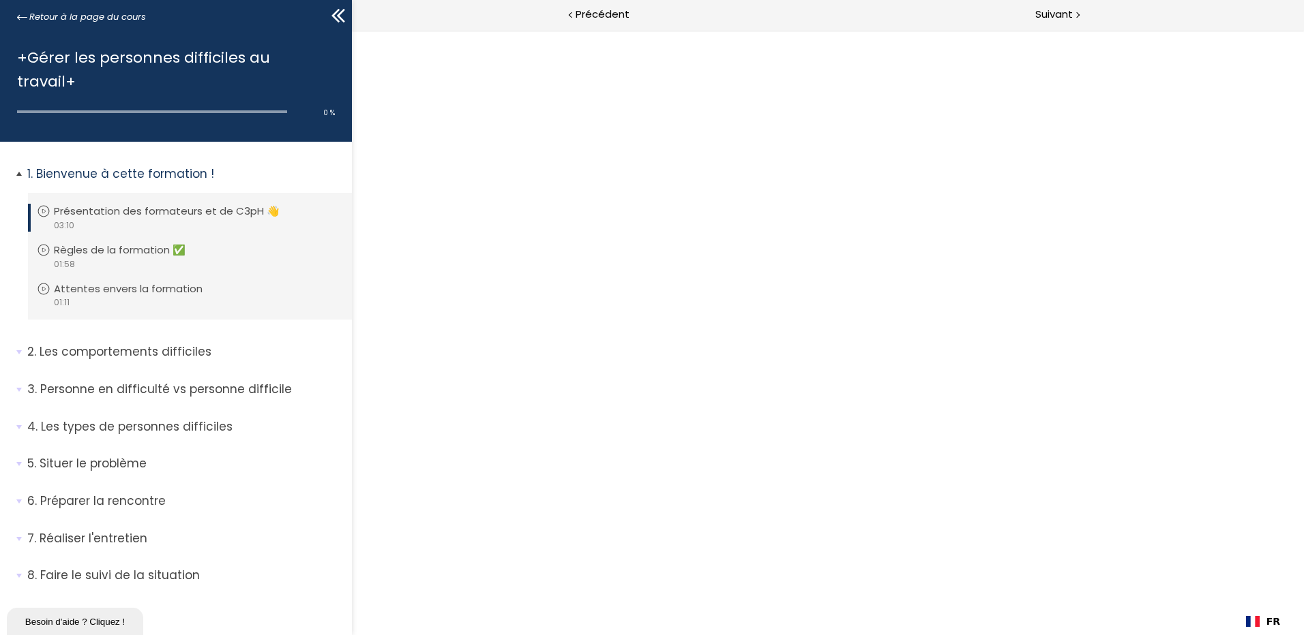
click at [43, 205] on icon at bounding box center [44, 212] width 14 height 14
click at [66, 166] on p "Bienvenue à cette formation !" at bounding box center [184, 174] width 314 height 17
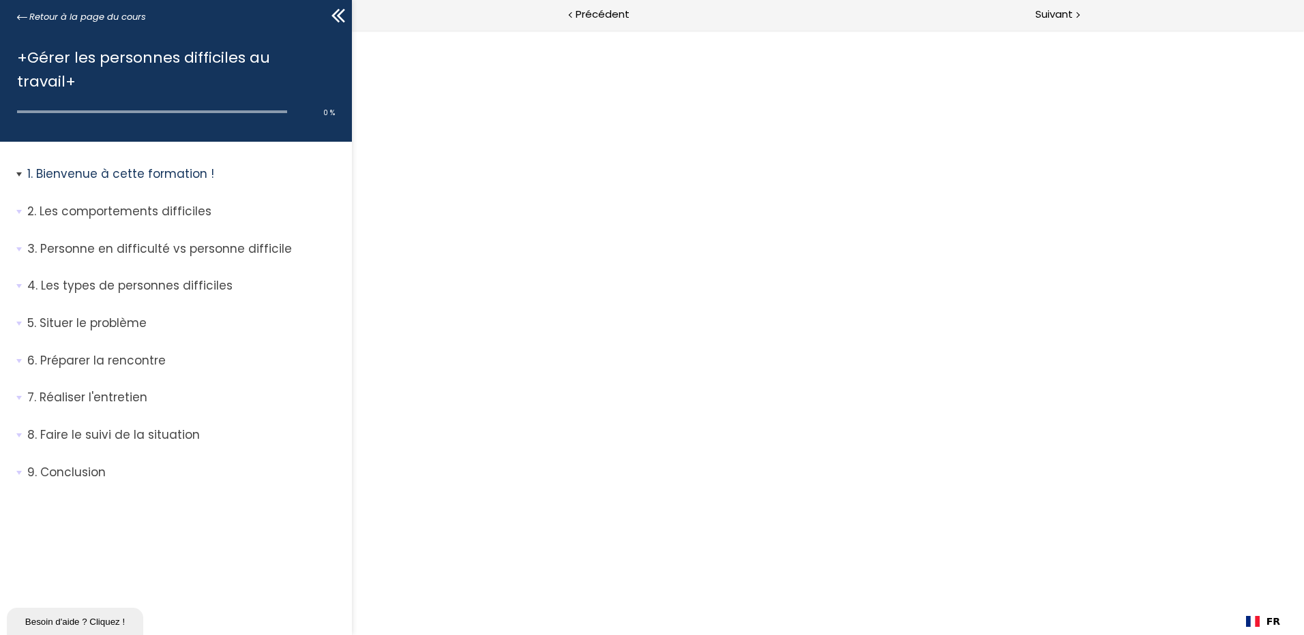
click at [67, 166] on p "Bienvenue à cette formation !" at bounding box center [184, 174] width 314 height 17
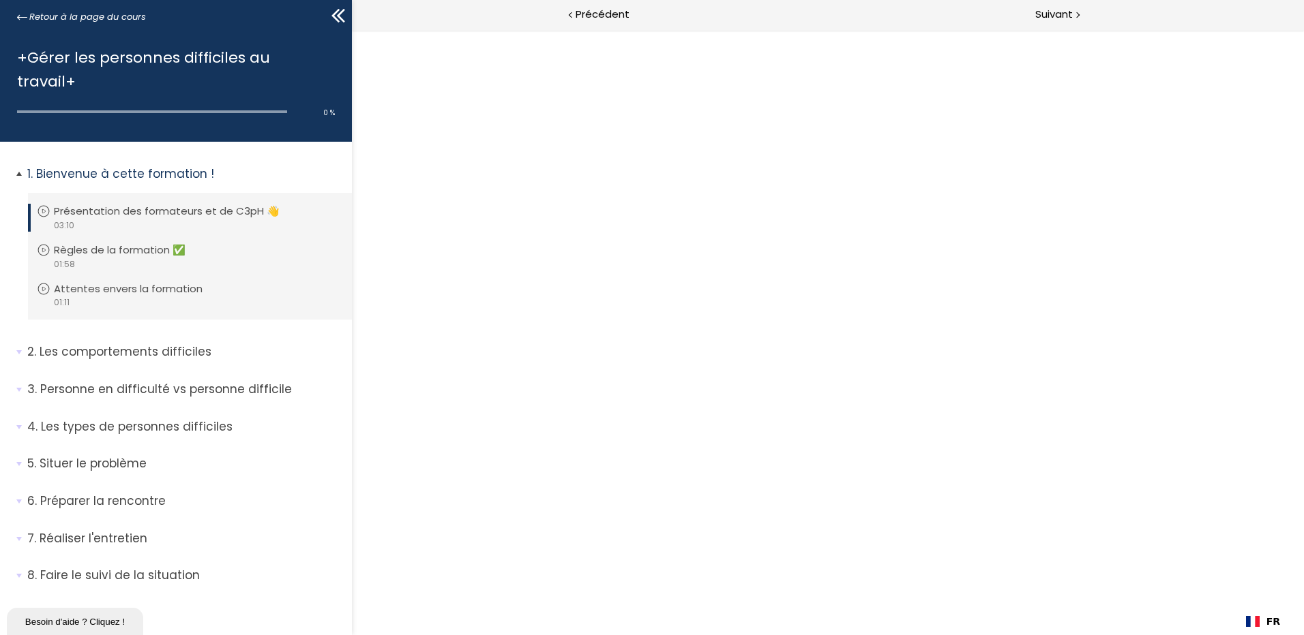
click at [61, 204] on p "Présentation des formateurs et de C3pH 👋" at bounding box center [177, 211] width 246 height 15
click at [47, 205] on icon at bounding box center [44, 212] width 14 height 14
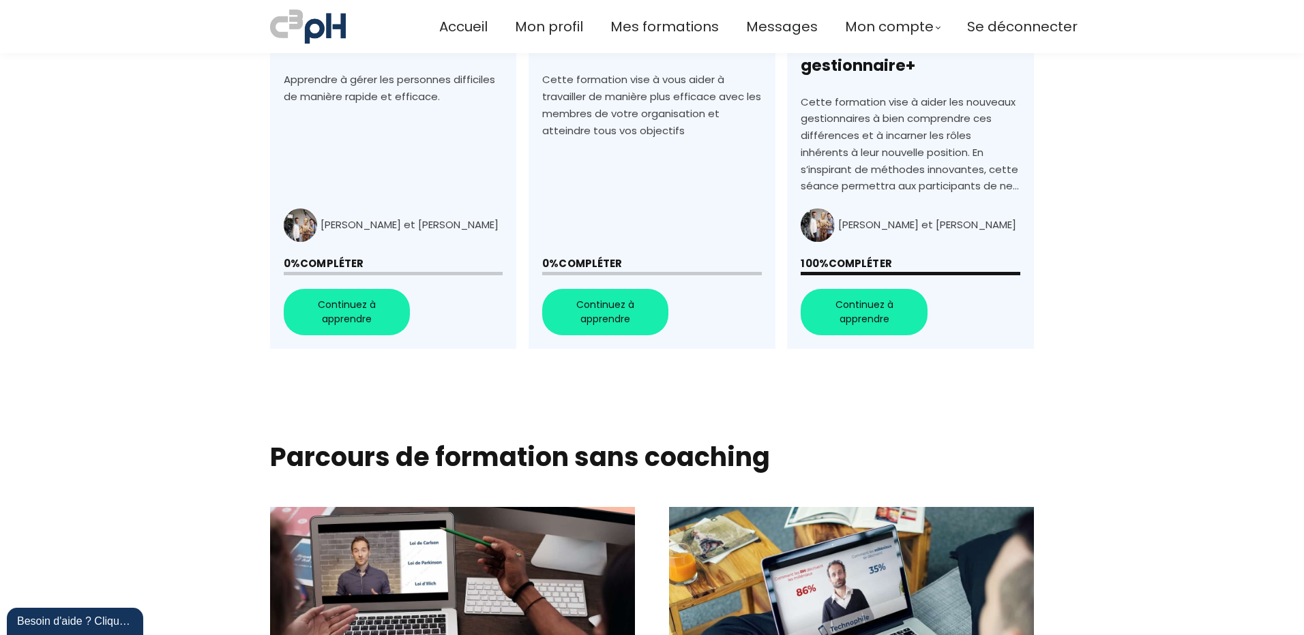
scroll to position [591, 0]
click at [340, 293] on link "+Gérer les personnes difficiles au travail+" at bounding box center [393, 105] width 246 height 490
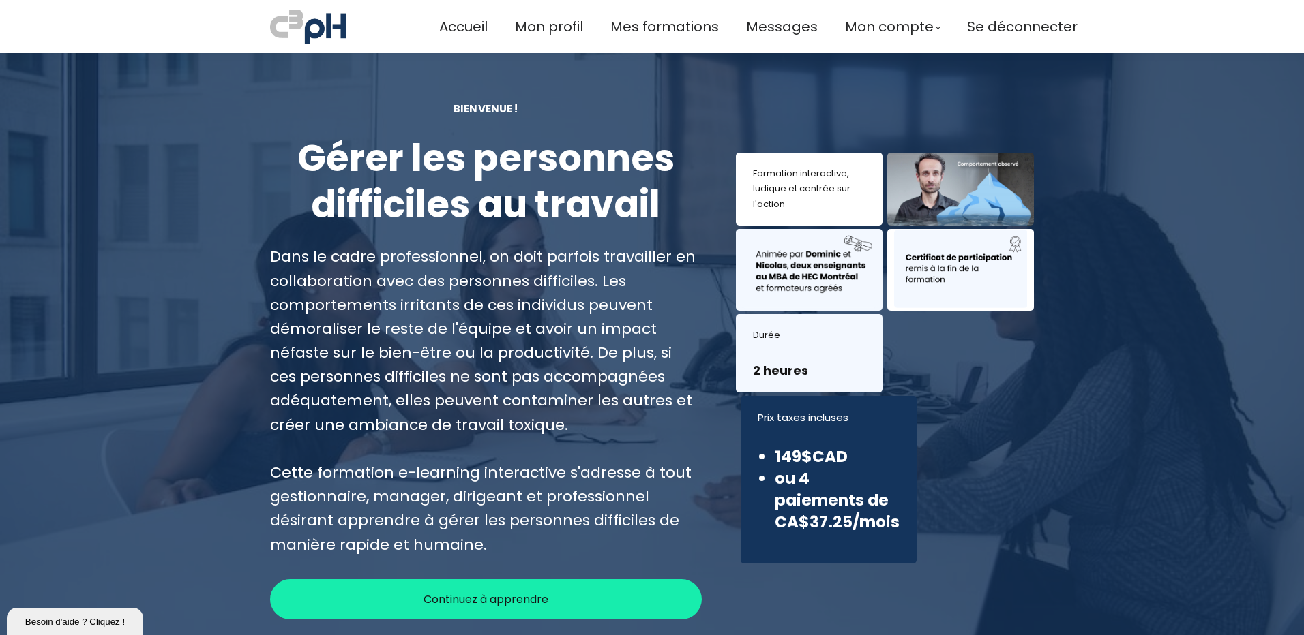
click at [500, 599] on span "Continuez à apprendre" at bounding box center [485, 599] width 125 height 17
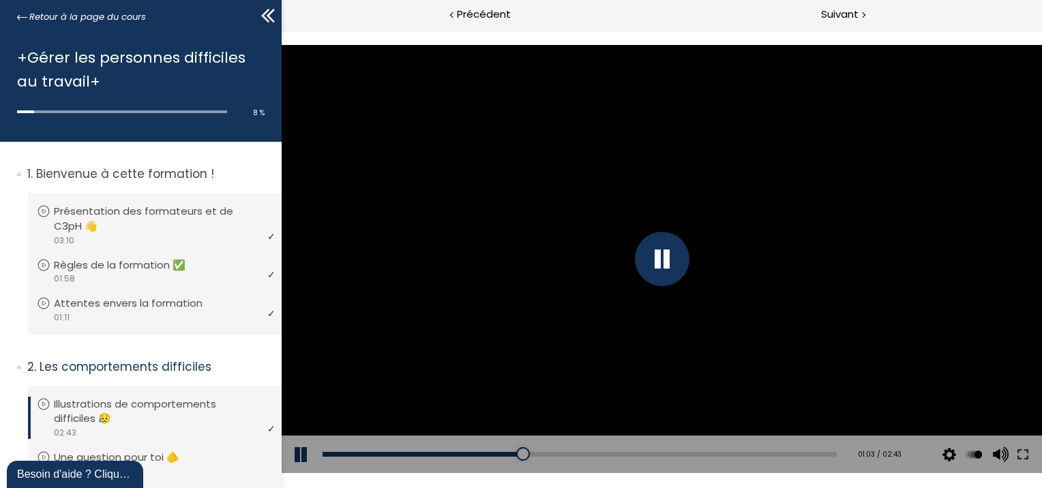
click at [649, 243] on div at bounding box center [661, 259] width 55 height 55
click at [299, 449] on button at bounding box center [301, 455] width 41 height 38
click at [965, 341] on div at bounding box center [661, 258] width 760 height 427
click at [946, 338] on div at bounding box center [661, 258] width 760 height 427
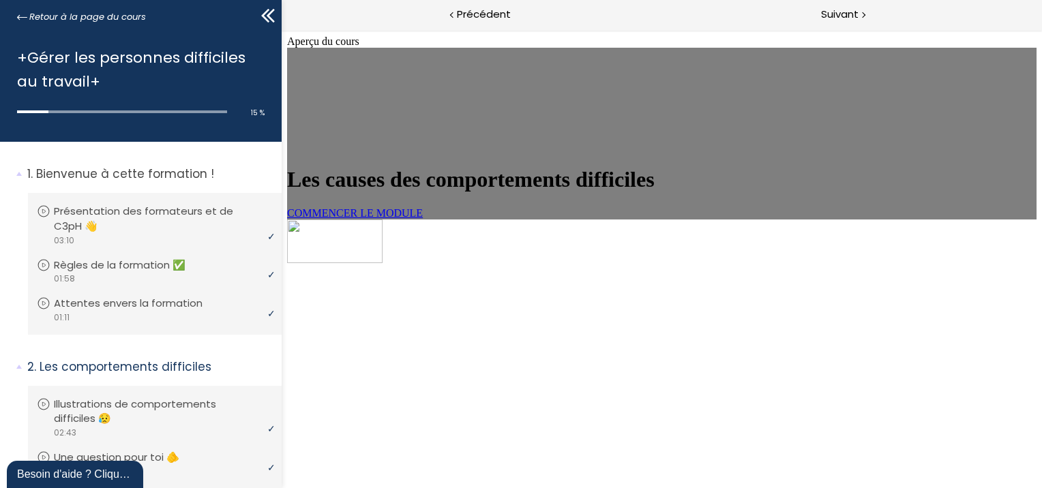
click at [422, 219] on span "COMMENCER LE MODULE" at bounding box center [354, 213] width 136 height 12
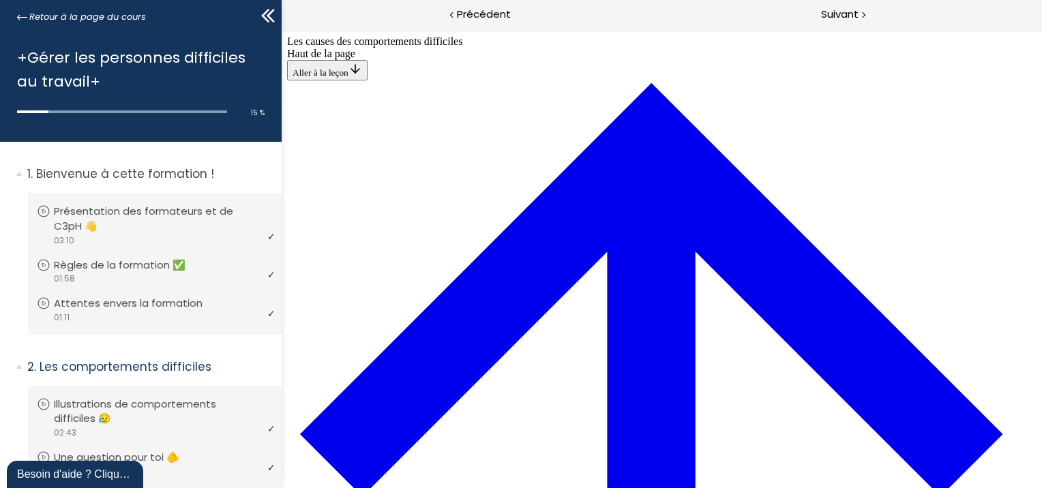
scroll to position [48, 0]
drag, startPoint x: 487, startPoint y: 232, endPoint x: 857, endPoint y: 427, distance: 417.8
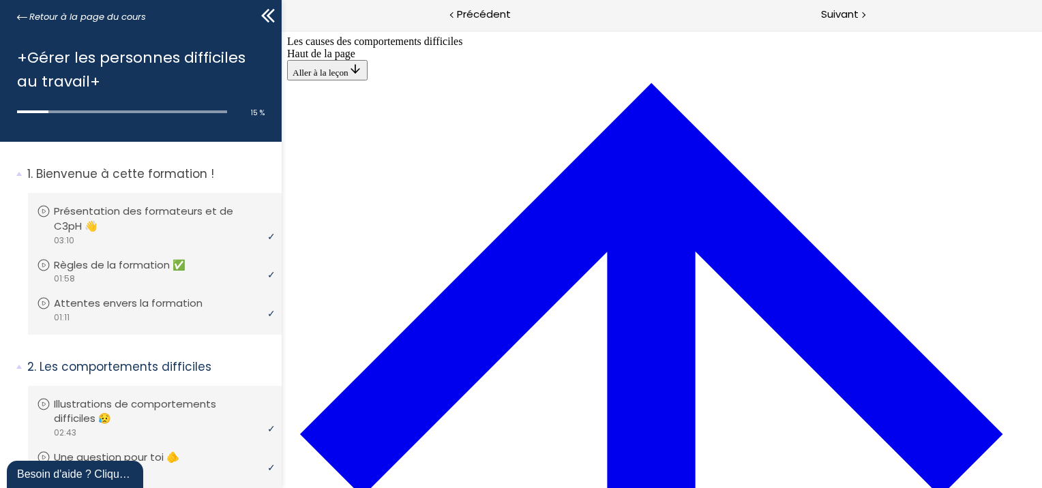
drag, startPoint x: 460, startPoint y: 235, endPoint x: 970, endPoint y: 298, distance: 514.6
drag, startPoint x: 567, startPoint y: 236, endPoint x: 721, endPoint y: 289, distance: 163.0
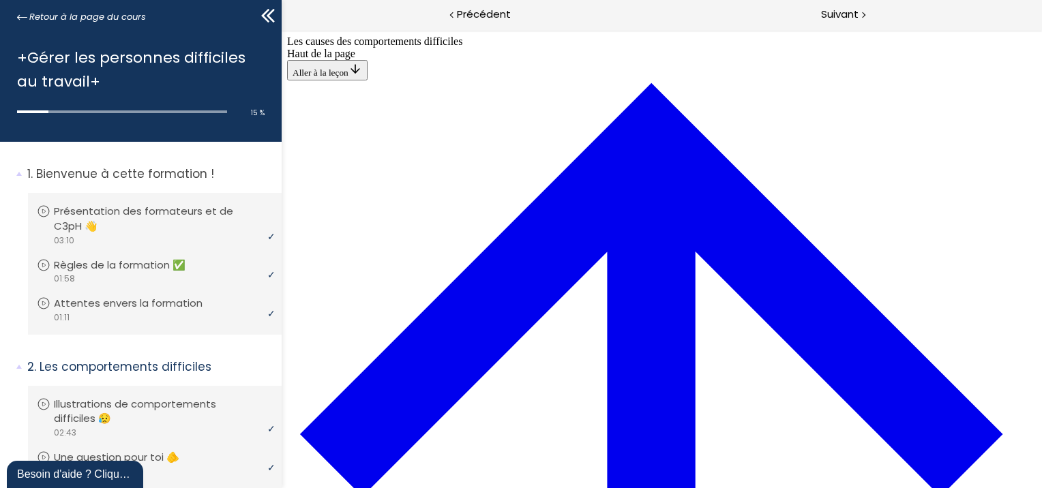
scroll to position [920, 0]
drag, startPoint x: 587, startPoint y: 291, endPoint x: 788, endPoint y: 477, distance: 274.0
drag, startPoint x: 497, startPoint y: 91, endPoint x: 680, endPoint y: 227, distance: 228.0
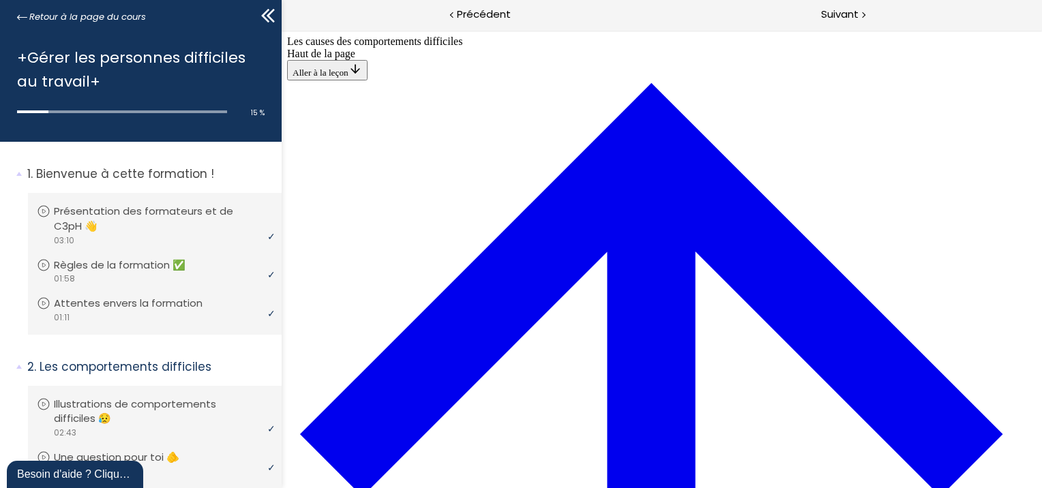
drag, startPoint x: 475, startPoint y: 277, endPoint x: 470, endPoint y: 114, distance: 163.0
drag, startPoint x: 522, startPoint y: 275, endPoint x: 526, endPoint y: 110, distance: 165.1
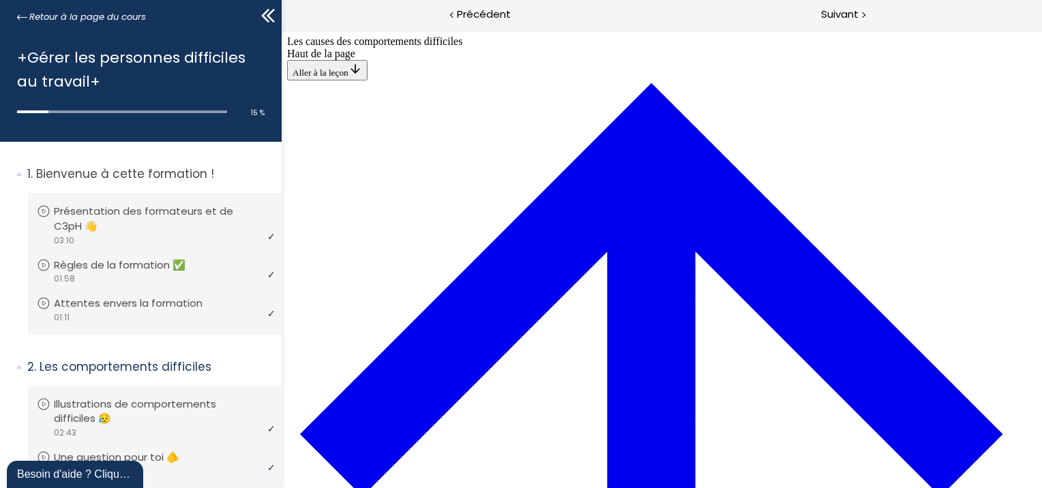
drag, startPoint x: 561, startPoint y: 277, endPoint x: 639, endPoint y: 147, distance: 151.1
drag, startPoint x: 574, startPoint y: 333, endPoint x: 596, endPoint y: 145, distance: 190.1
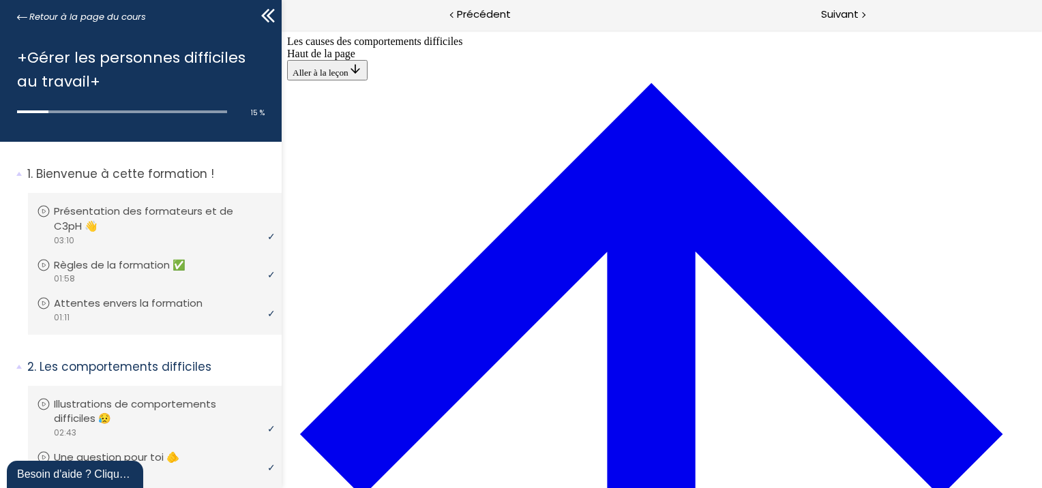
drag, startPoint x: 524, startPoint y: 340, endPoint x: 598, endPoint y: 181, distance: 176.0
drag, startPoint x: 541, startPoint y: 215, endPoint x: 551, endPoint y: 163, distance: 52.8
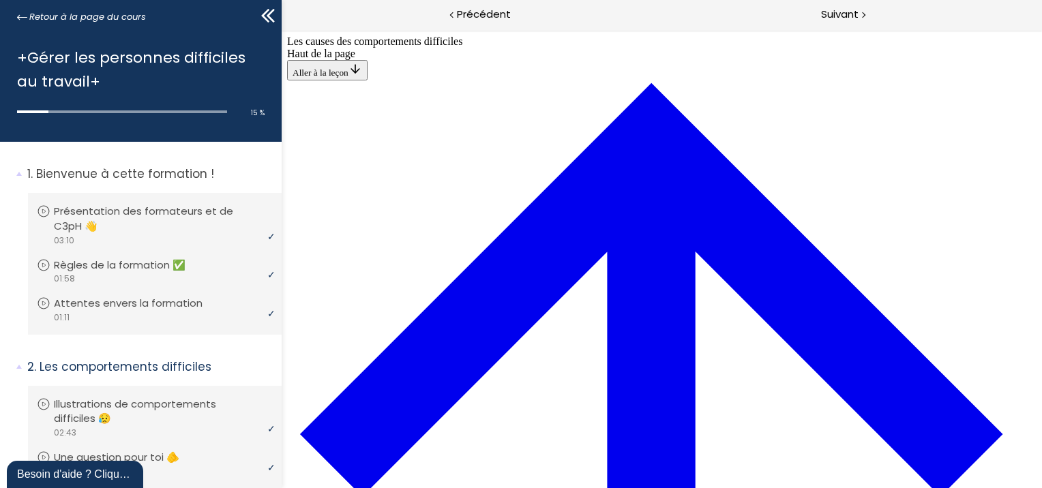
drag, startPoint x: 562, startPoint y: 209, endPoint x: 565, endPoint y: 106, distance: 103.7
drag, startPoint x: 541, startPoint y: 207, endPoint x: 575, endPoint y: 192, distance: 37.2
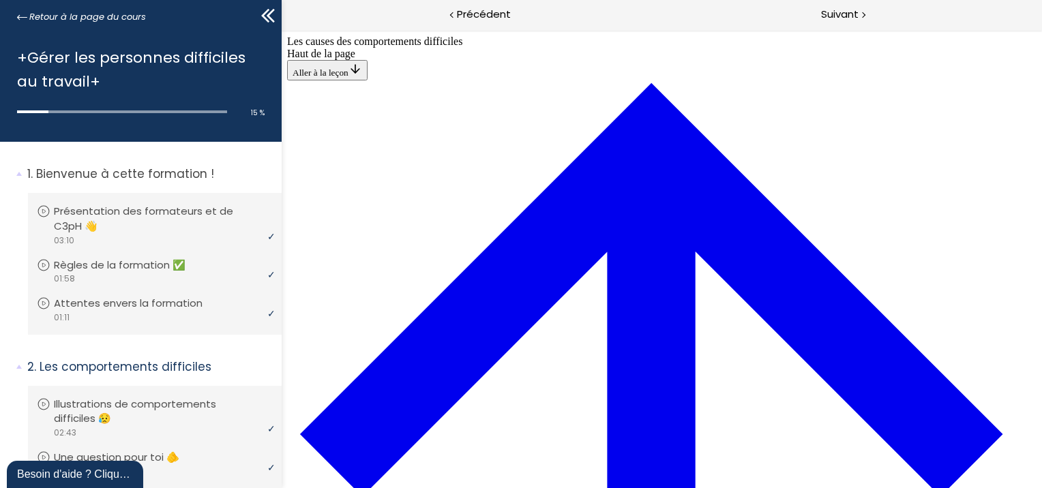
drag, startPoint x: 544, startPoint y: 313, endPoint x: 572, endPoint y: 198, distance: 118.6
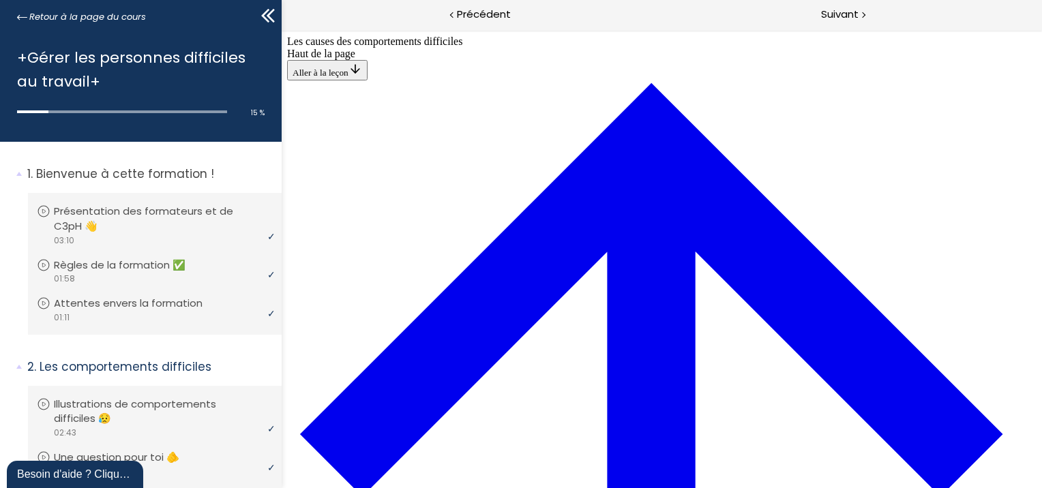
drag, startPoint x: 456, startPoint y: 308, endPoint x: 522, endPoint y: 192, distance: 133.4
drag, startPoint x: 532, startPoint y: 282, endPoint x: 604, endPoint y: 277, distance: 71.7
drag, startPoint x: 502, startPoint y: 153, endPoint x: 543, endPoint y: 334, distance: 185.1
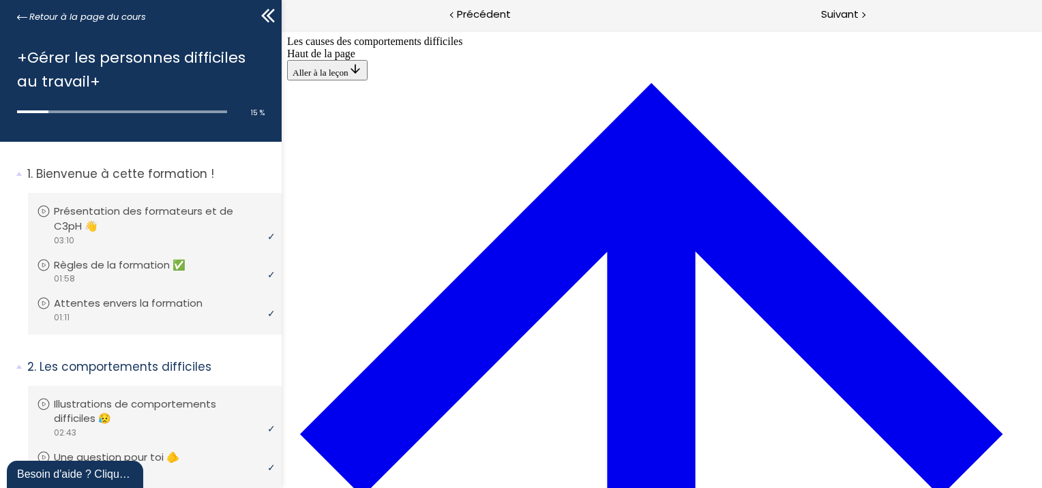
drag, startPoint x: 493, startPoint y: 230, endPoint x: 554, endPoint y: 230, distance: 61.4
drag, startPoint x: 554, startPoint y: 154, endPoint x: 634, endPoint y: 156, distance: 79.8
drag, startPoint x: 582, startPoint y: 409, endPoint x: 663, endPoint y: 403, distance: 82.0
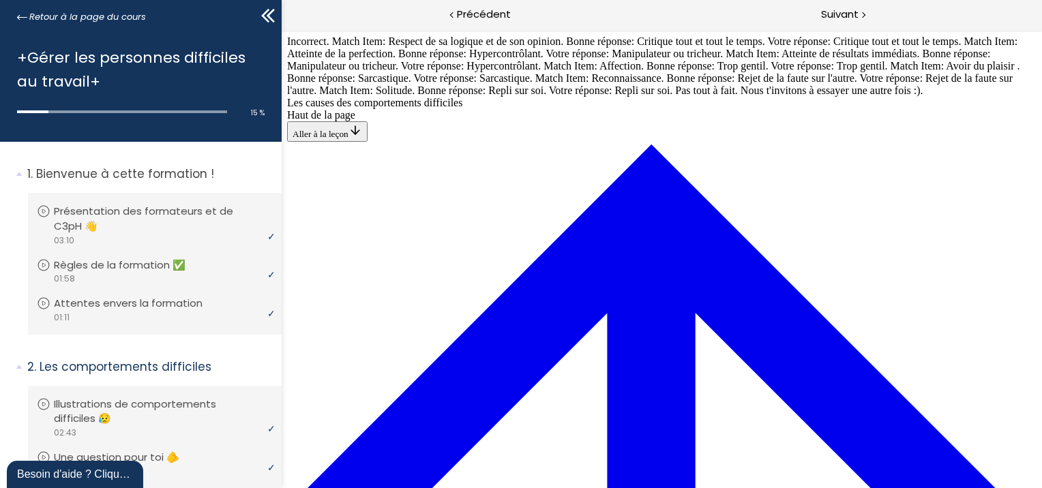
scroll to position [1085, 0]
drag, startPoint x: 562, startPoint y: 130, endPoint x: 611, endPoint y: 404, distance: 279.1
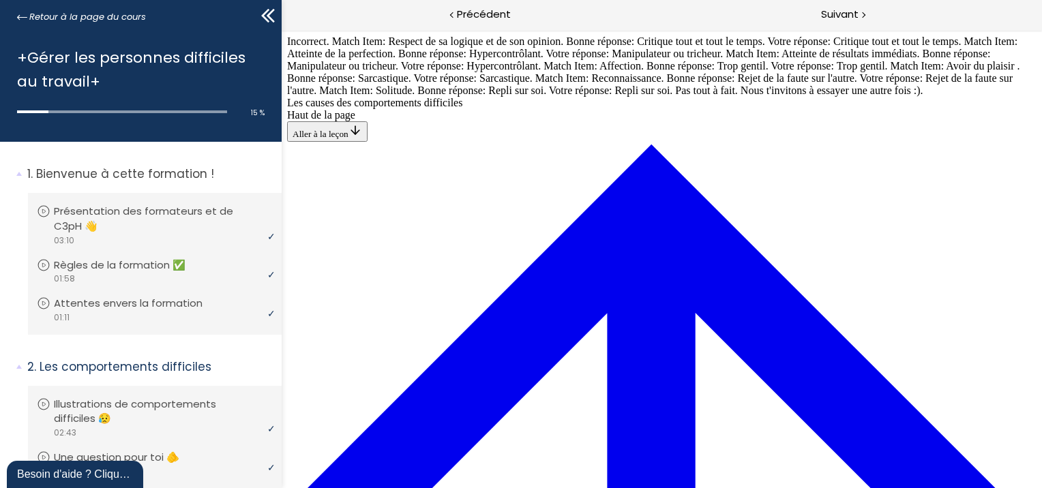
drag, startPoint x: 582, startPoint y: 451, endPoint x: 569, endPoint y: 398, distance: 54.1
drag, startPoint x: 510, startPoint y: 445, endPoint x: 523, endPoint y: 387, distance: 59.4
drag, startPoint x: 496, startPoint y: 320, endPoint x: 498, endPoint y: 252, distance: 67.5
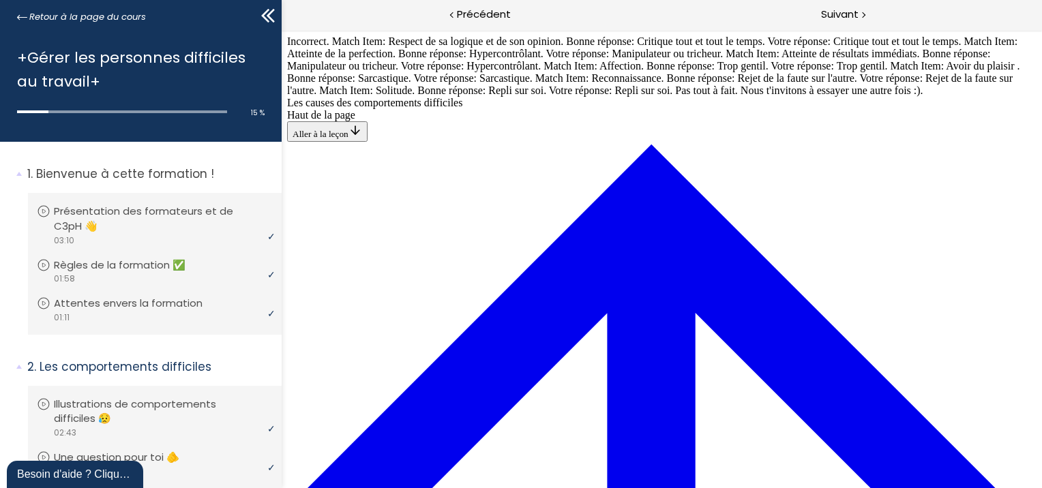
drag, startPoint x: 475, startPoint y: 320, endPoint x: 522, endPoint y: 262, distance: 74.2
drag, startPoint x: 475, startPoint y: 442, endPoint x: 510, endPoint y: 319, distance: 127.7
drag, startPoint x: 527, startPoint y: 88, endPoint x: 562, endPoint y: 81, distance: 36.1
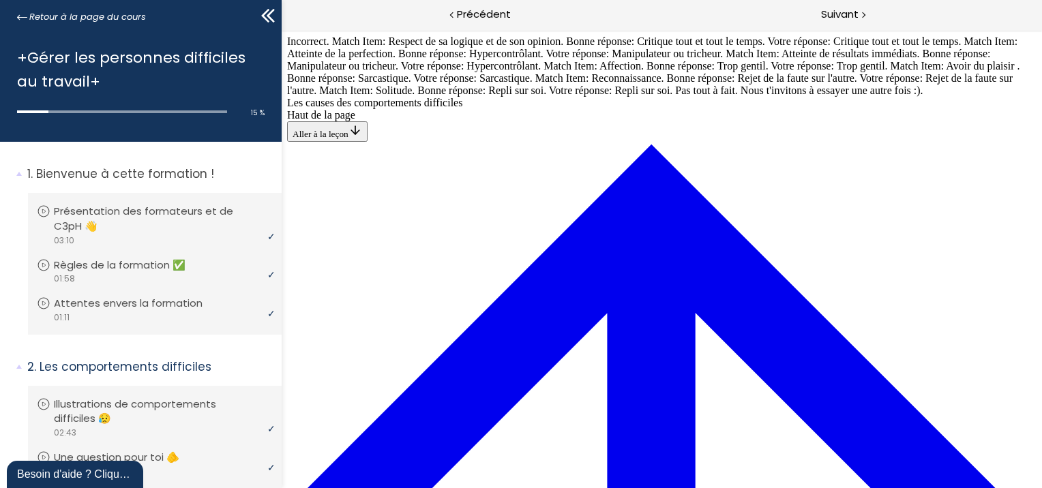
drag, startPoint x: 452, startPoint y: 445, endPoint x: 513, endPoint y: 270, distance: 185.0
drag, startPoint x: 558, startPoint y: 265, endPoint x: 554, endPoint y: 202, distance: 63.5
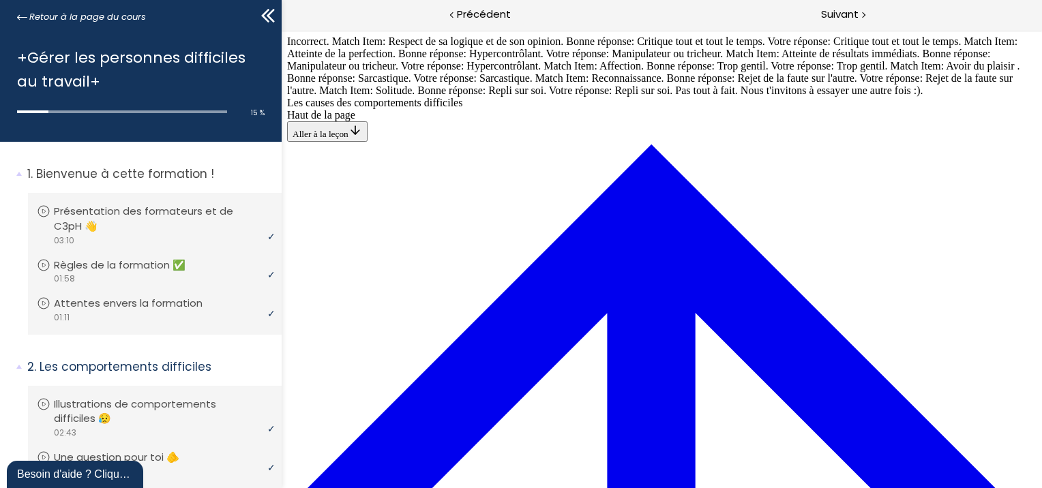
drag, startPoint x: 475, startPoint y: 442, endPoint x: 511, endPoint y: 268, distance: 177.4
drag, startPoint x: 500, startPoint y: 448, endPoint x: 532, endPoint y: 363, distance: 91.3
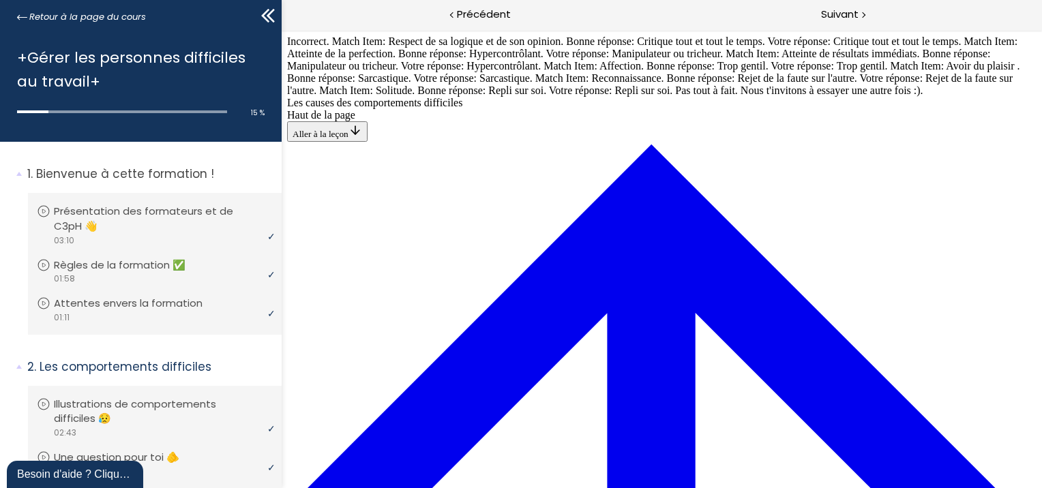
drag, startPoint x: 500, startPoint y: 408, endPoint x: 540, endPoint y: 367, distance: 57.4
drag, startPoint x: 471, startPoint y: 425, endPoint x: 472, endPoint y: 226, distance: 199.1
drag, startPoint x: 509, startPoint y: 96, endPoint x: 572, endPoint y: 434, distance: 343.4
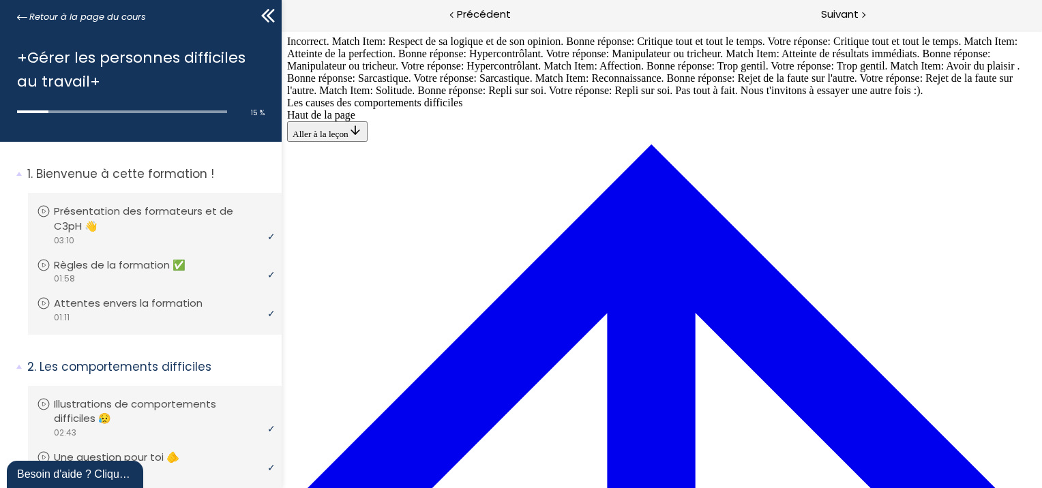
drag, startPoint x: 573, startPoint y: 359, endPoint x: 562, endPoint y: 170, distance: 188.5
drag, startPoint x: 513, startPoint y: 352, endPoint x: 511, endPoint y: 132, distance: 220.2
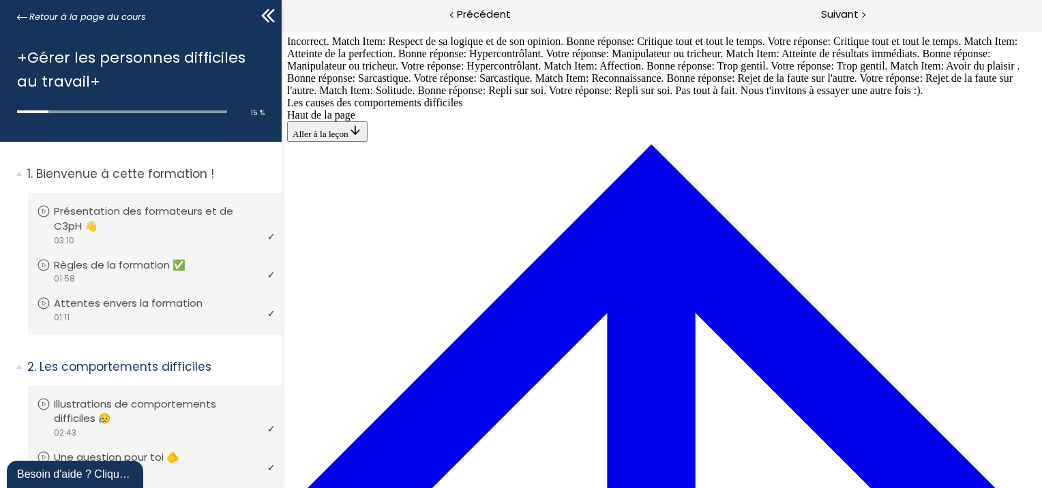
click at [840, 10] on span "Suivant" at bounding box center [839, 14] width 37 height 17
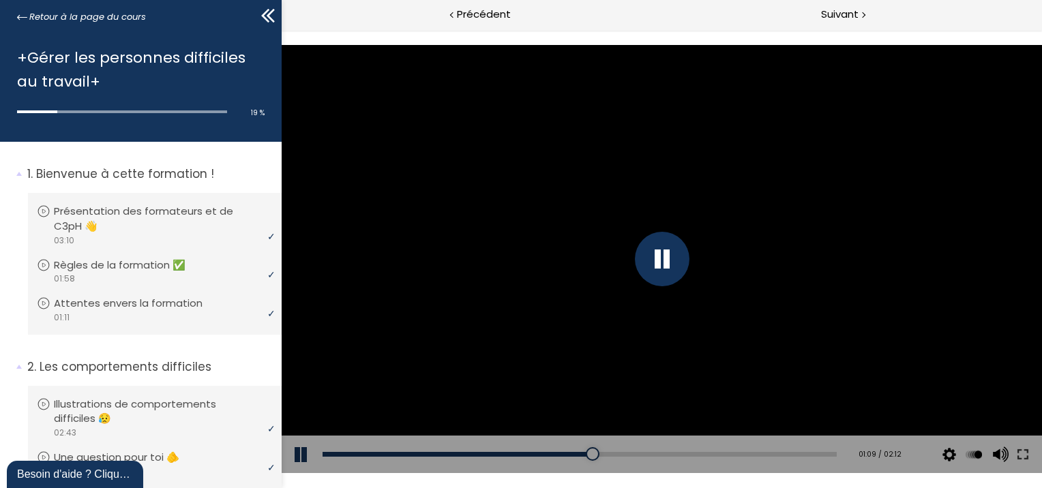
click at [667, 236] on div at bounding box center [661, 259] width 55 height 55
click at [667, 236] on div at bounding box center [661, 258] width 760 height 427
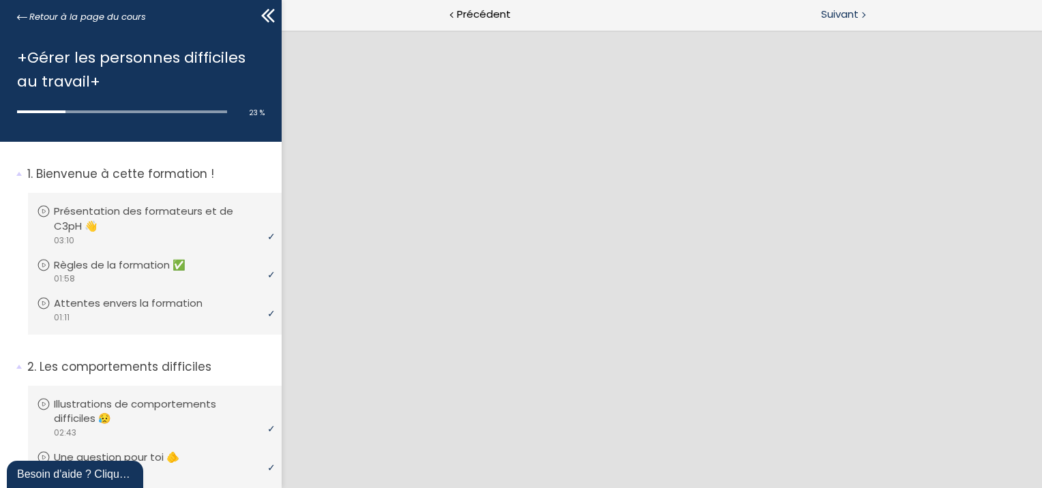
click at [822, 13] on span "Suivant" at bounding box center [839, 14] width 37 height 17
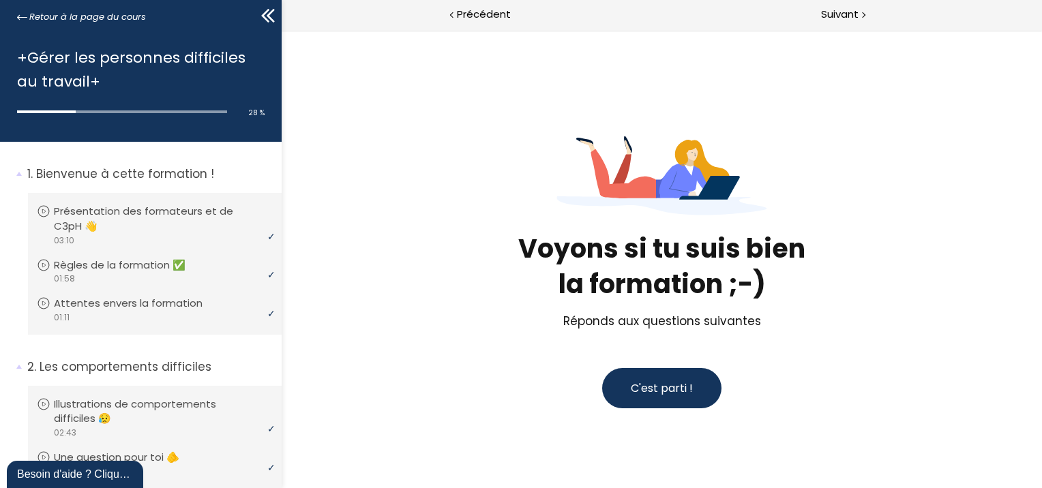
click at [682, 397] on button "C'est parti !" at bounding box center [660, 388] width 119 height 40
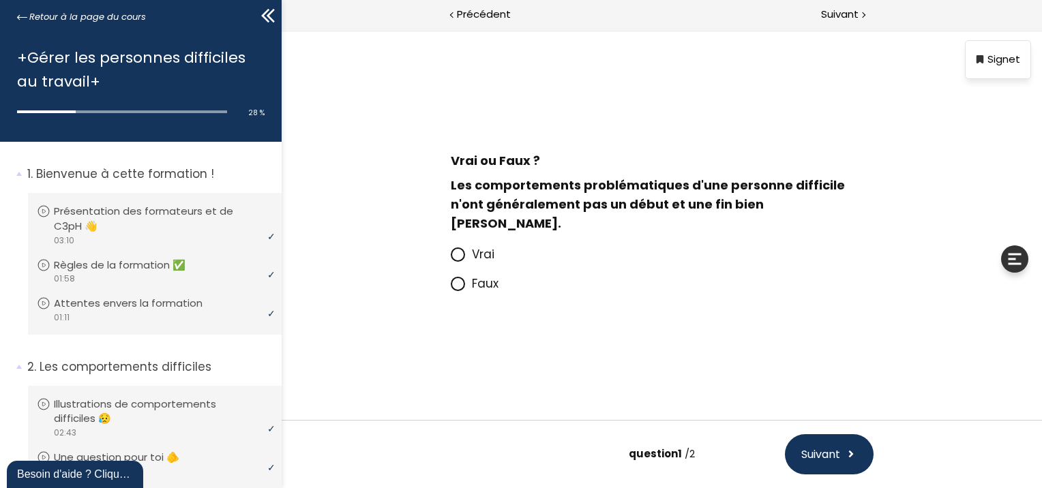
click at [456, 250] on icon at bounding box center [457, 254] width 8 height 8
click at [450, 258] on input "Vrai" at bounding box center [450, 258] width 0 height 0
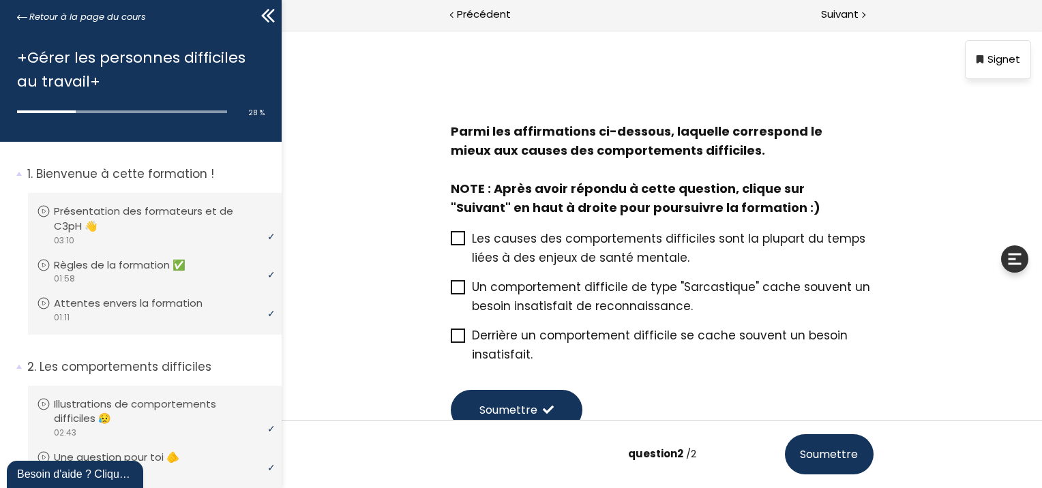
scroll to position [85, 0]
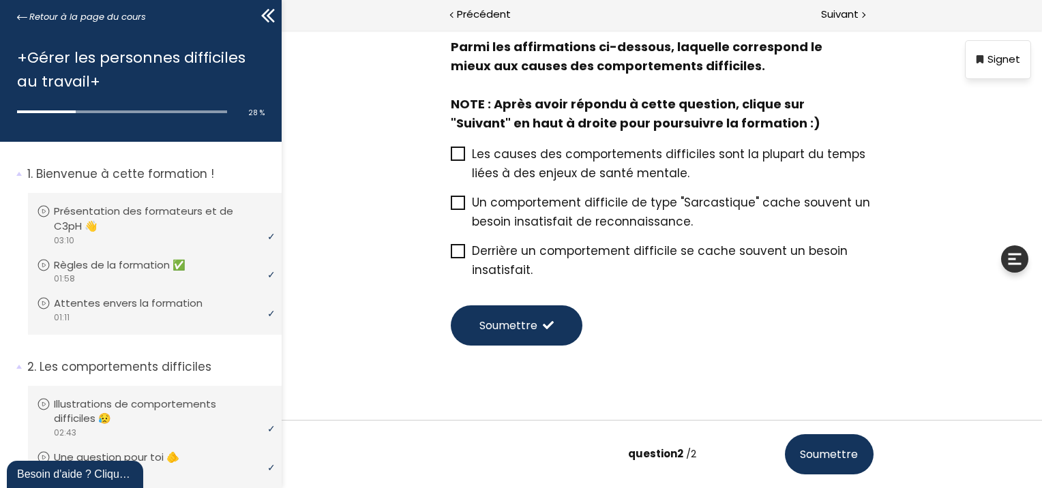
click at [453, 257] on span at bounding box center [457, 251] width 14 height 14
click at [450, 255] on input "Derrière un comportement difficile se cache souvent un besoin insatisfait." at bounding box center [450, 255] width 0 height 0
click at [508, 308] on button "Soumettre" at bounding box center [516, 325] width 132 height 40
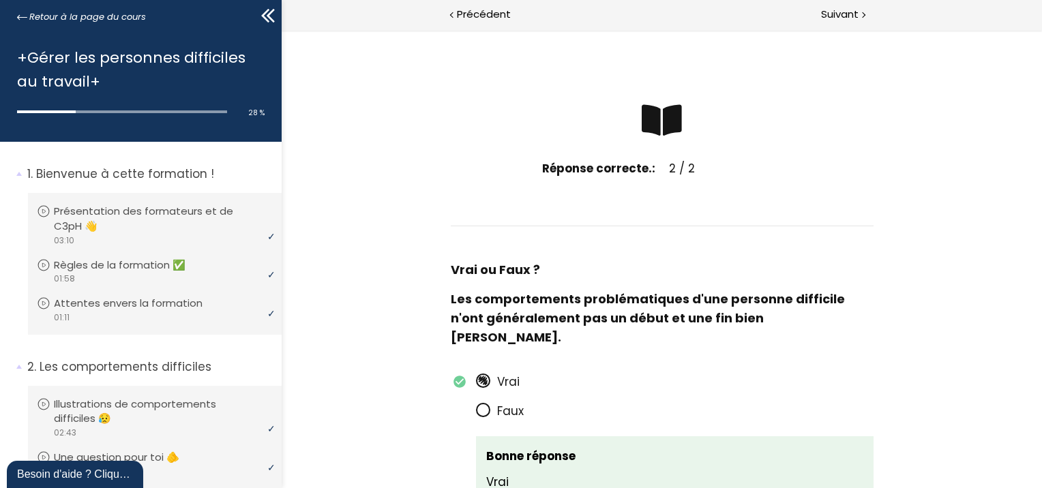
scroll to position [0, 0]
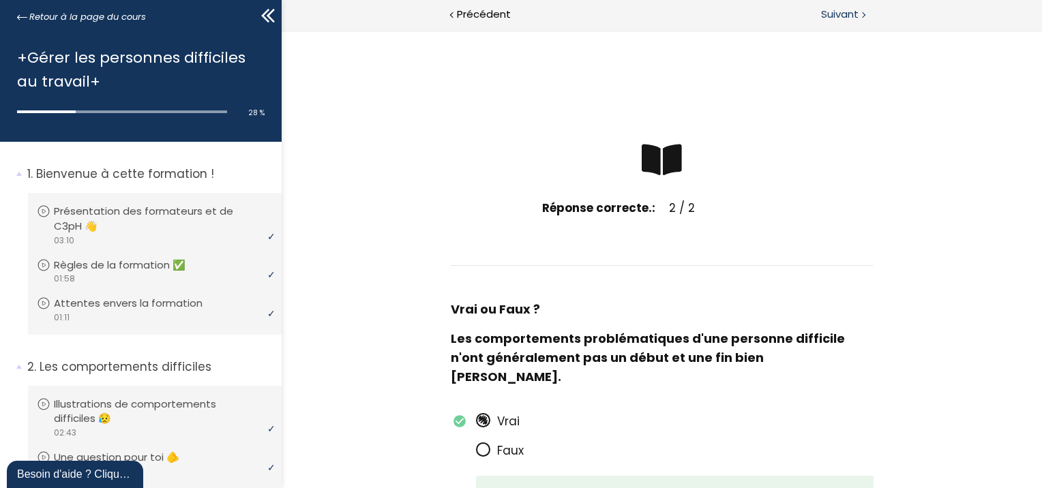
click at [843, 6] on span "Suivant" at bounding box center [839, 14] width 37 height 17
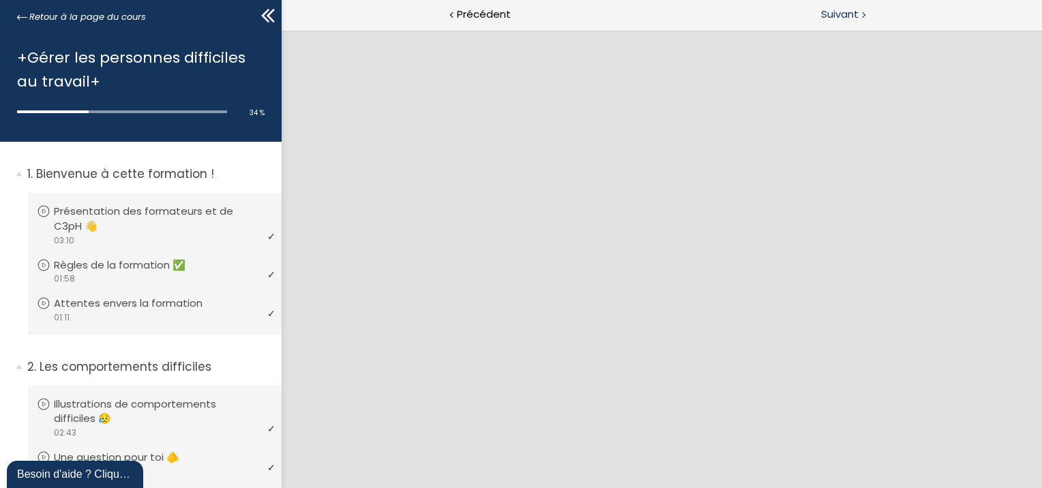
click at [837, 12] on span "Suivant" at bounding box center [839, 14] width 37 height 17
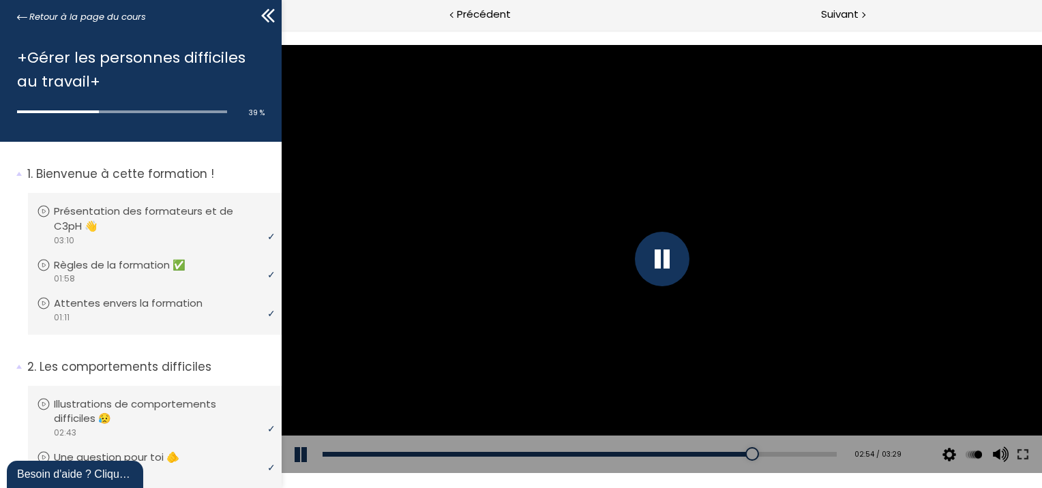
click at [672, 256] on div at bounding box center [661, 259] width 55 height 55
click at [636, 224] on div at bounding box center [661, 258] width 760 height 427
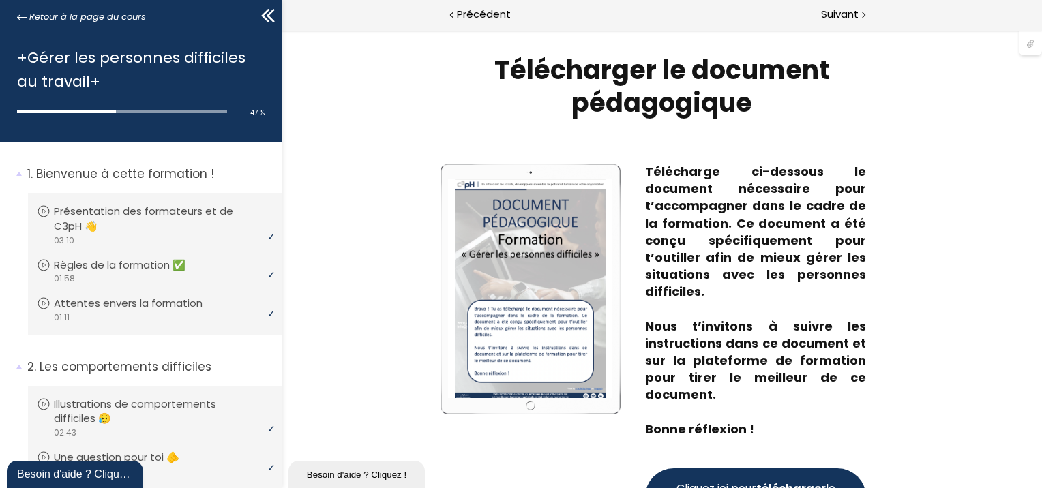
scroll to position [185, 0]
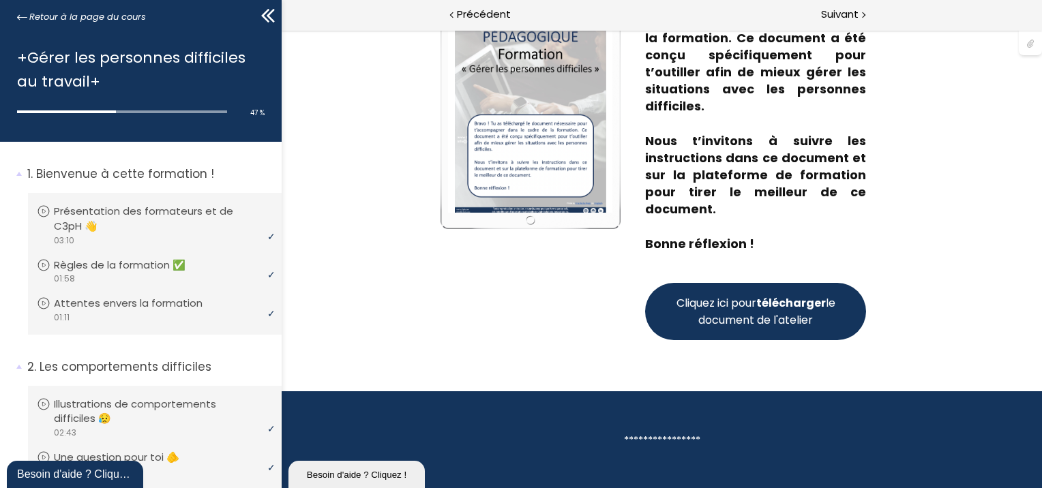
click at [817, 304] on strong "télécharger" at bounding box center [790, 303] width 70 height 16
click at [843, 20] on span "Suivant" at bounding box center [839, 14] width 37 height 17
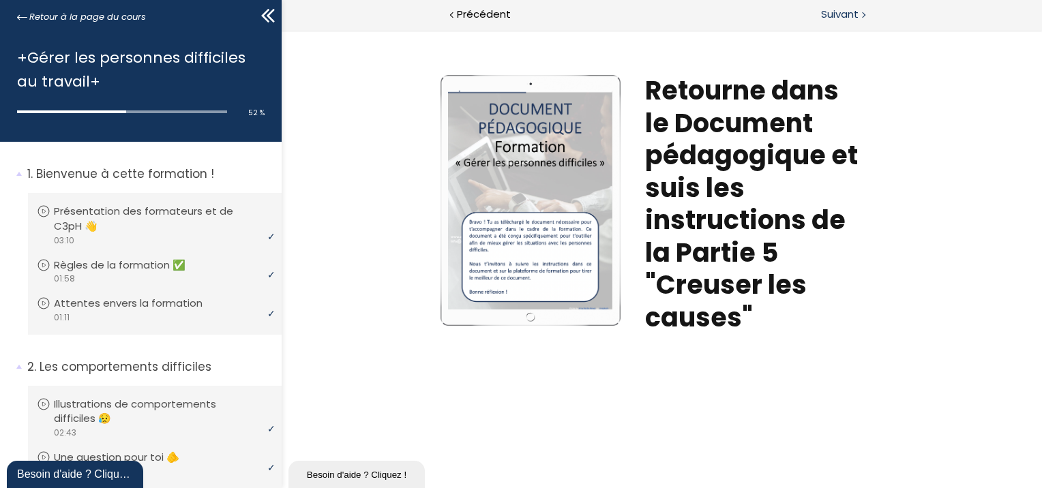
click at [843, 20] on span "Suivant" at bounding box center [839, 14] width 37 height 17
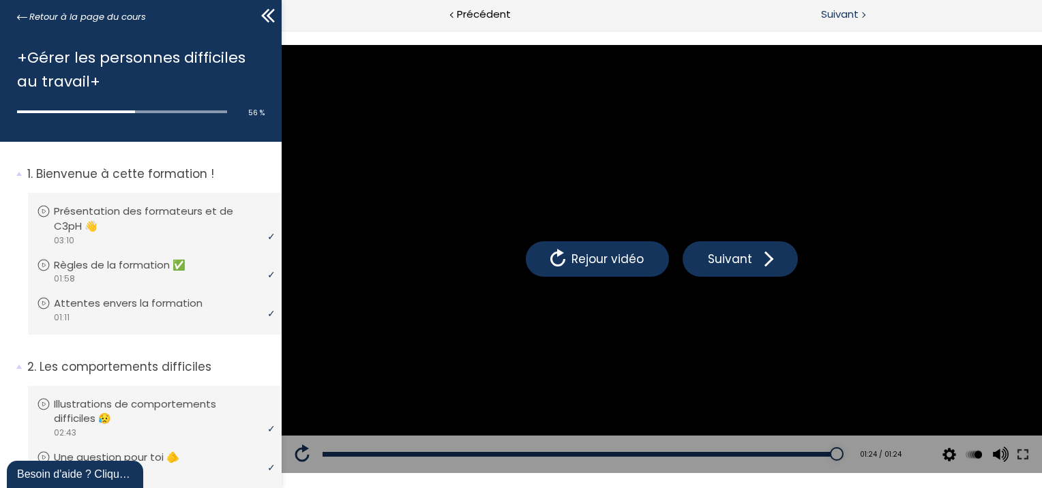
click at [840, 8] on span "Suivant" at bounding box center [839, 14] width 37 height 17
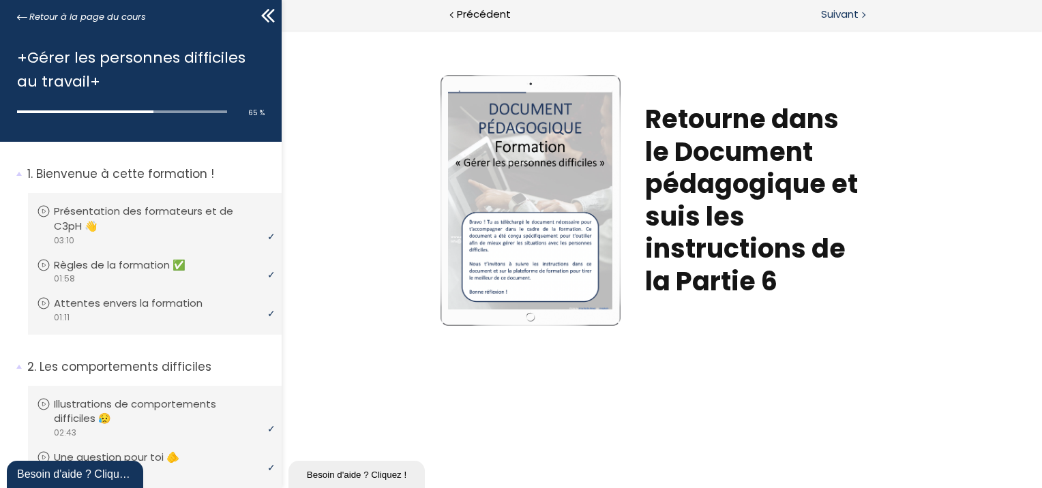
click at [833, 16] on span "Suivant" at bounding box center [839, 14] width 37 height 17
click at [844, 13] on span "Suivant" at bounding box center [839, 14] width 37 height 17
click at [466, 14] on span "Précédent" at bounding box center [484, 14] width 54 height 17
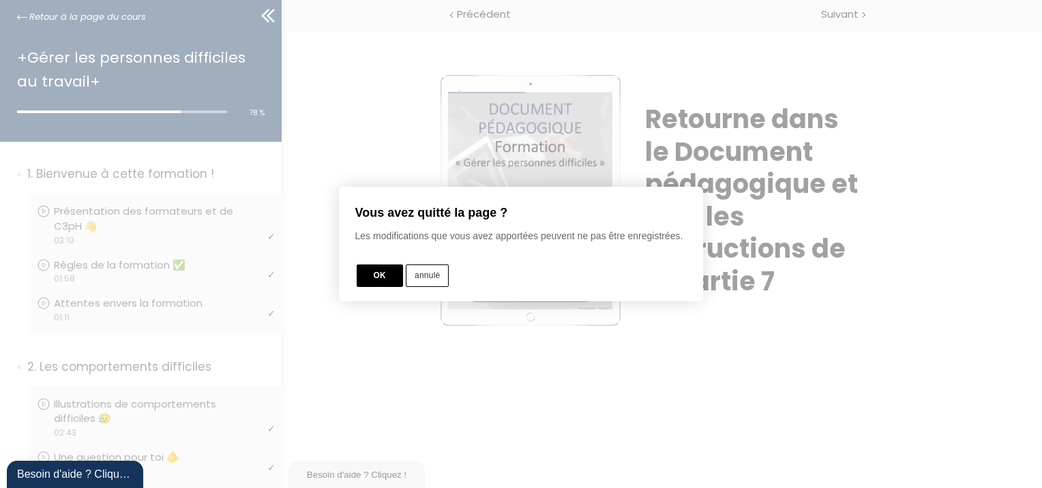
click at [427, 275] on button "annulé" at bounding box center [427, 276] width 43 height 22
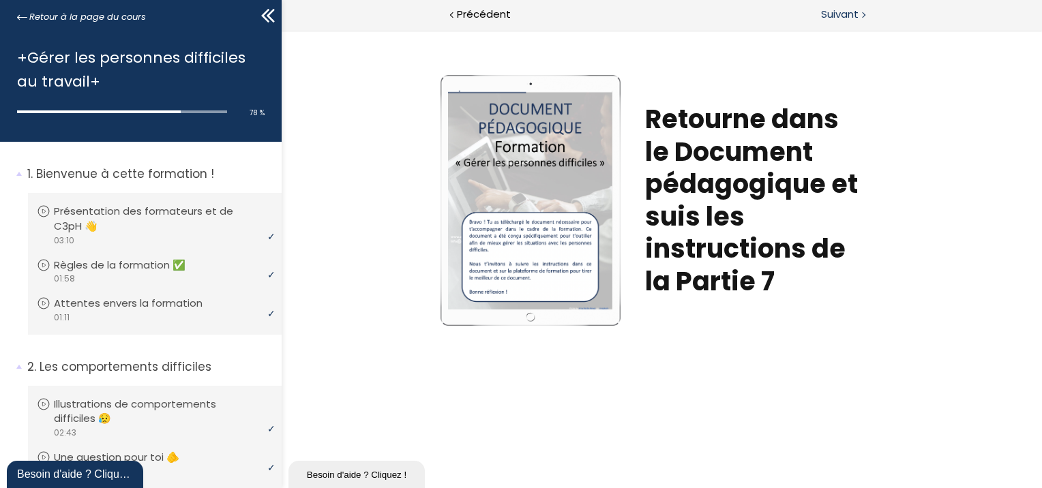
click at [841, 14] on span "Suivant" at bounding box center [839, 14] width 37 height 17
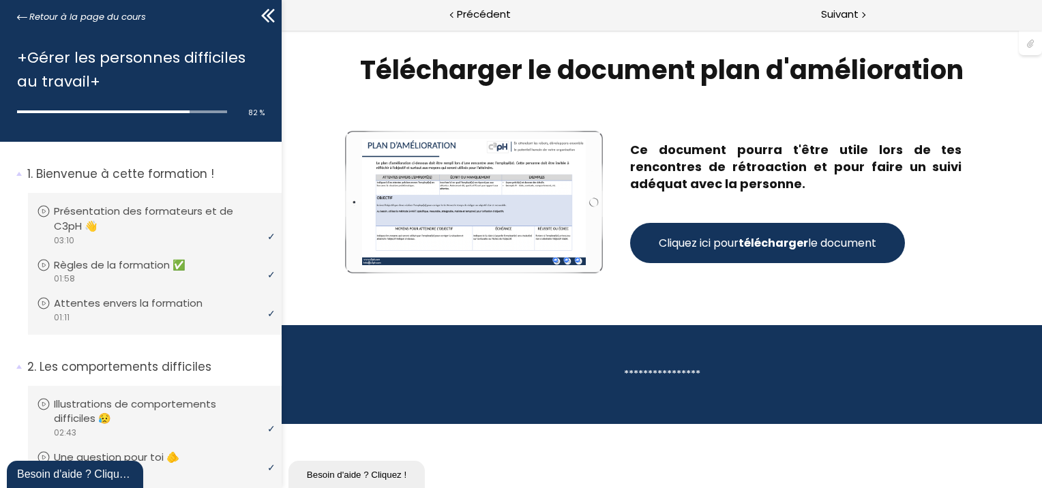
click at [734, 247] on span "Cliquez ici pour télécharger le document" at bounding box center [766, 243] width 217 height 17
click at [824, 11] on span "Suivant" at bounding box center [839, 14] width 37 height 17
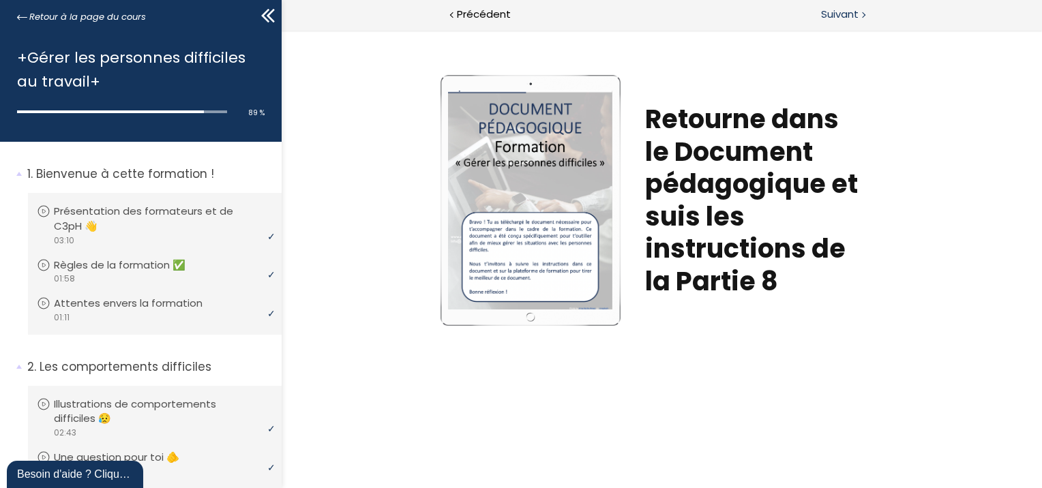
click at [824, 11] on span "Suivant" at bounding box center [839, 14] width 37 height 17
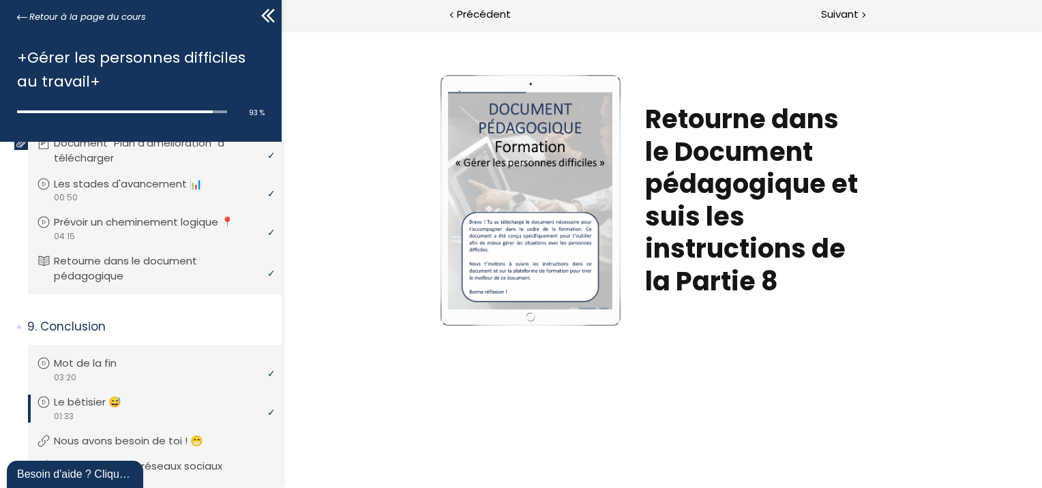
scroll to position [2152, 0]
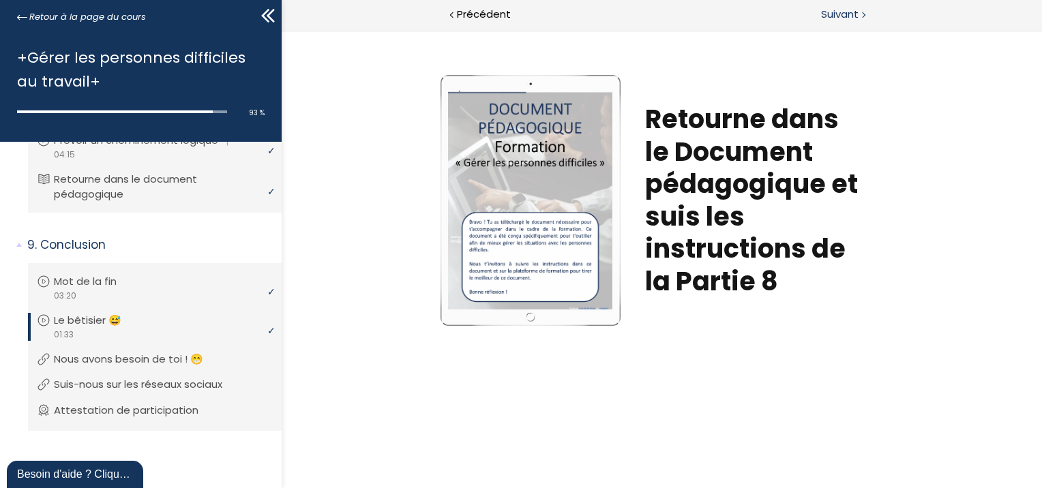
click at [840, 17] on span "Suivant" at bounding box center [839, 14] width 37 height 17
click at [218, 380] on p "Suis-nous sur les réseaux sociaux" at bounding box center [151, 384] width 189 height 15
click at [191, 410] on p "Attestation de participation" at bounding box center [139, 410] width 165 height 15
click at [125, 19] on span "Retour à la page du cours" at bounding box center [87, 17] width 117 height 15
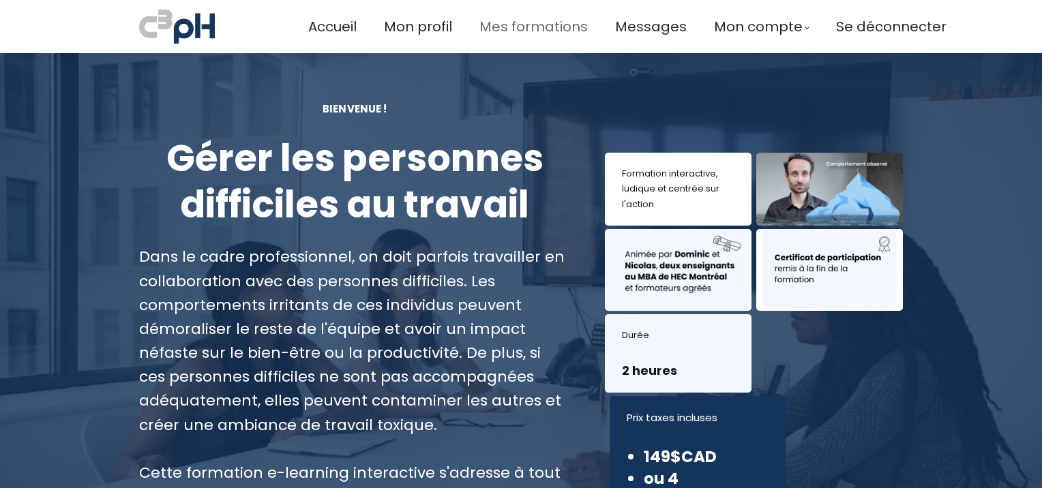
click at [548, 28] on span "Mes formations" at bounding box center [533, 27] width 108 height 22
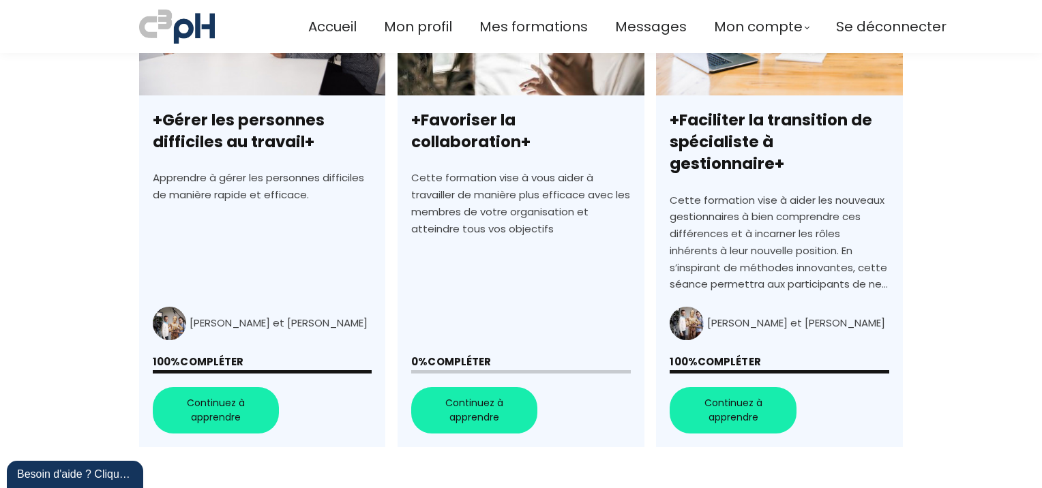
scroll to position [561, 0]
